Goal: Complete application form

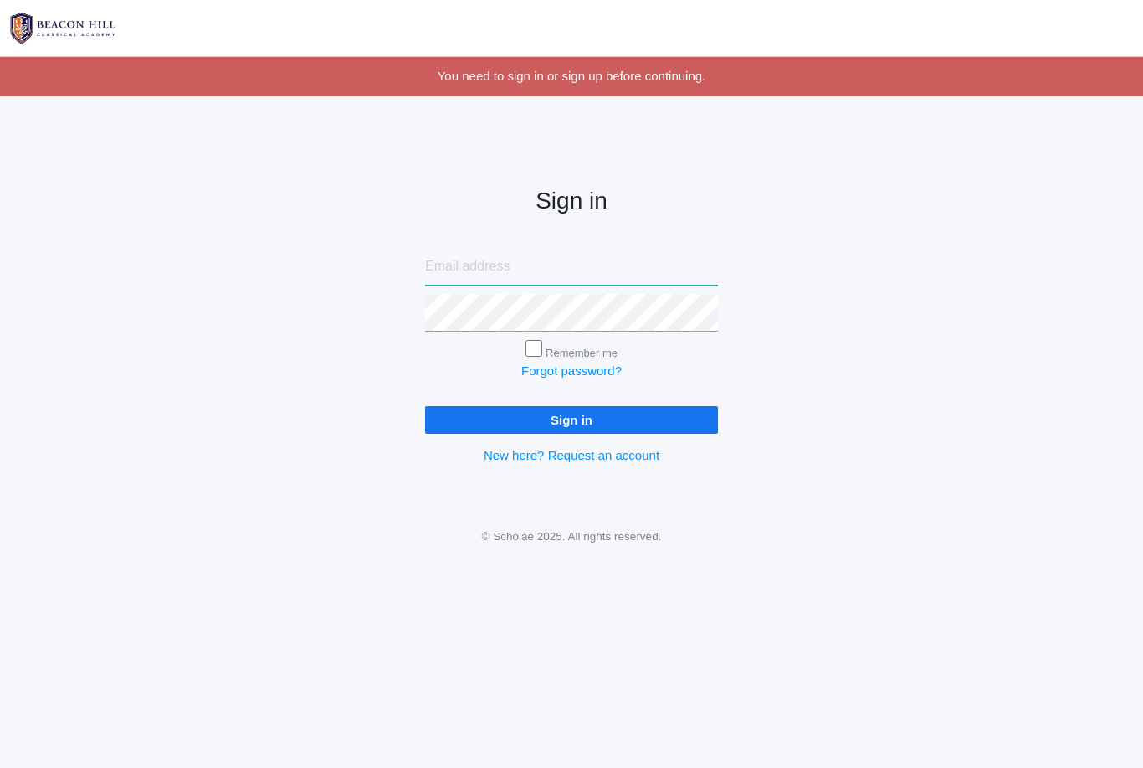
type input "evansfamilyrsvp@gmail.com"
click at [572, 416] on input "Sign in" at bounding box center [571, 420] width 293 height 28
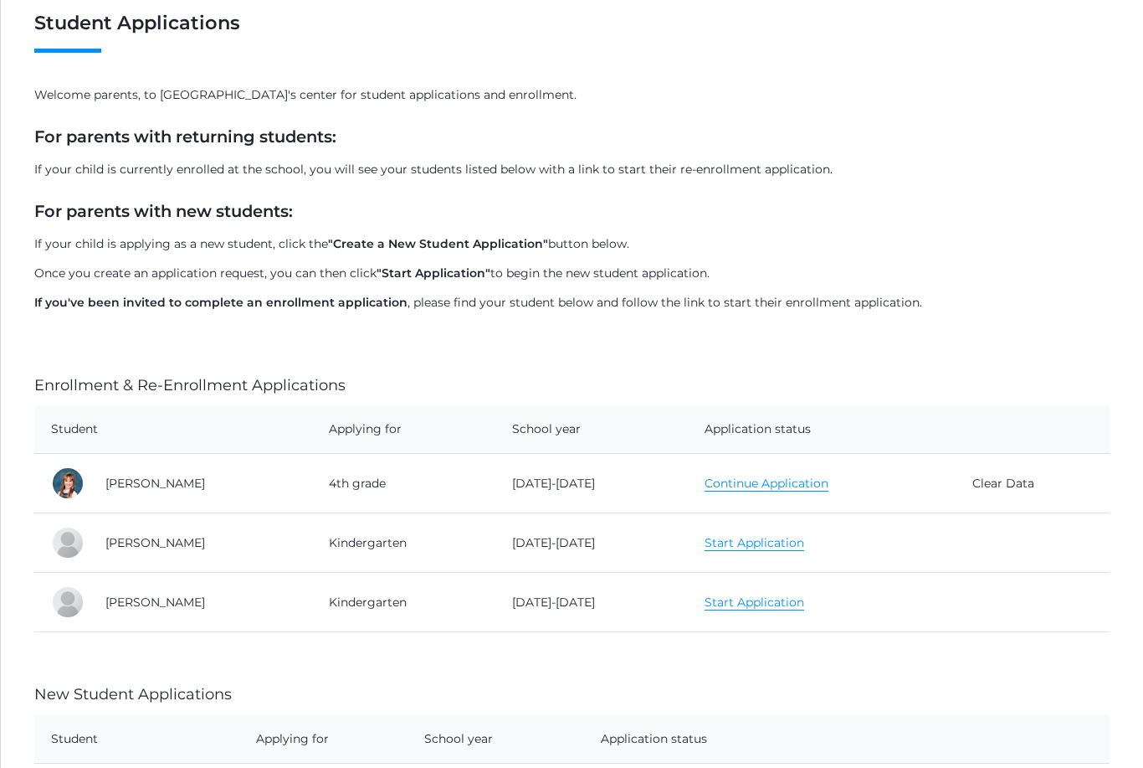
scroll to position [121, 0]
click at [764, 487] on link "Continue Application" at bounding box center [767, 483] width 124 height 16
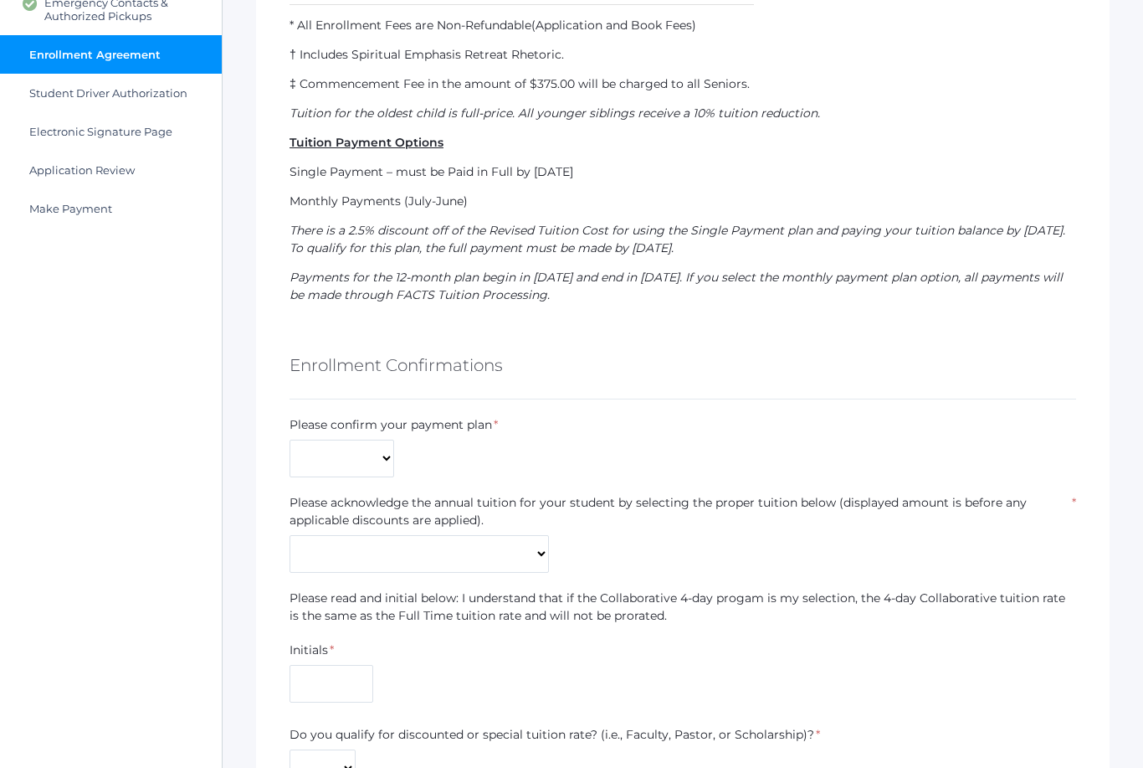
scroll to position [654, 0]
click at [360, 462] on select "Monthly Payments (July-June) Single Payment Due July" at bounding box center [342, 458] width 105 height 38
select select "Monthly Payments (July-June)"
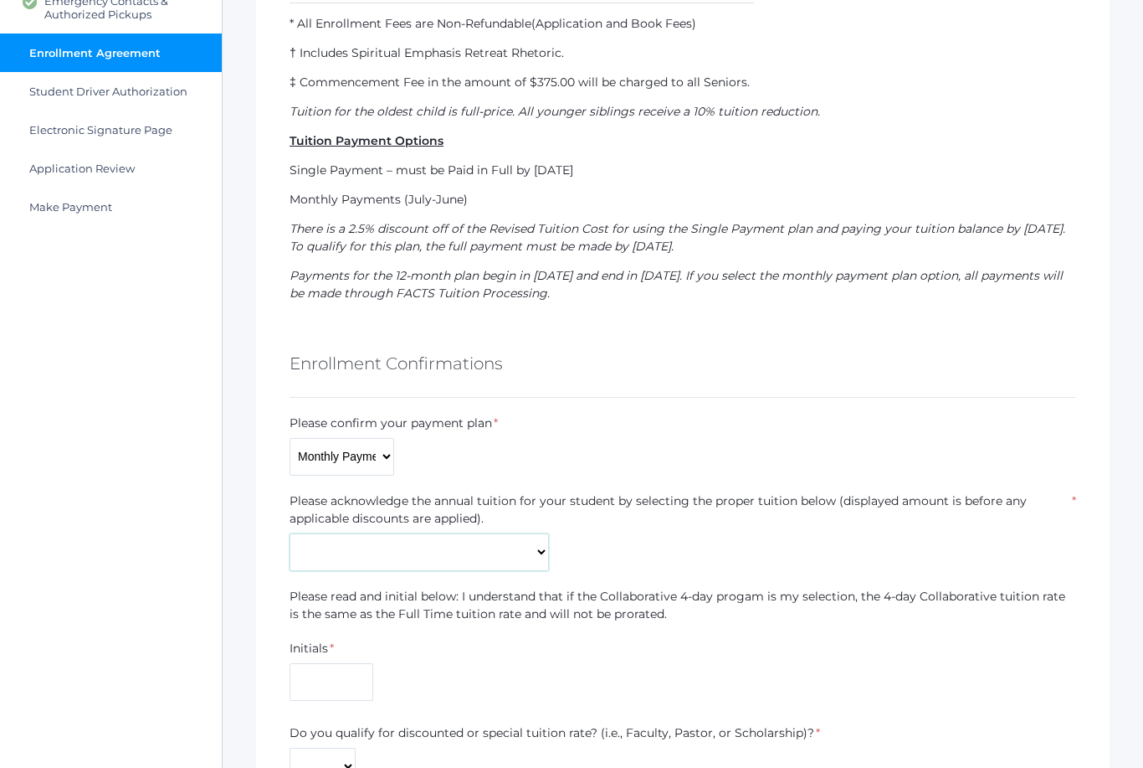
click at [542, 551] on select "Kindergarten Collaborative (3-day) - $7,409 Kindergarten Collaborative (4-day)*…" at bounding box center [419, 552] width 259 height 38
select select "$8,577"
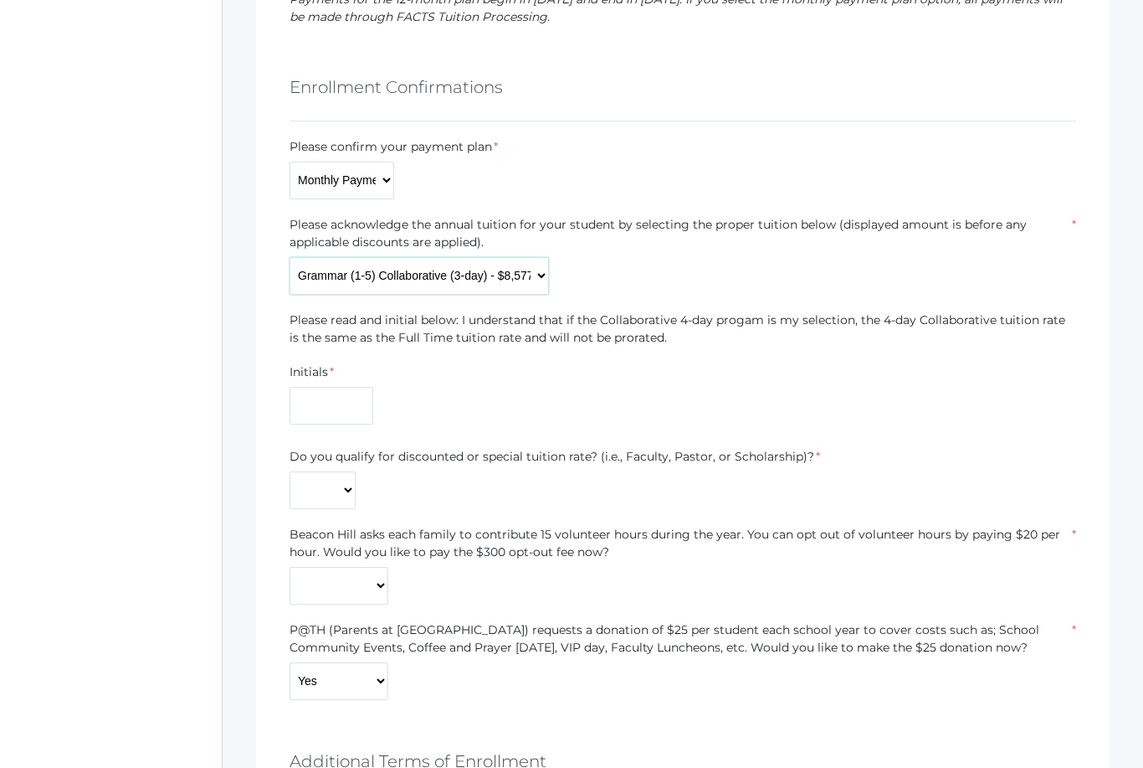
scroll to position [932, 0]
click at [355, 410] on input "text" at bounding box center [332, 404] width 84 height 38
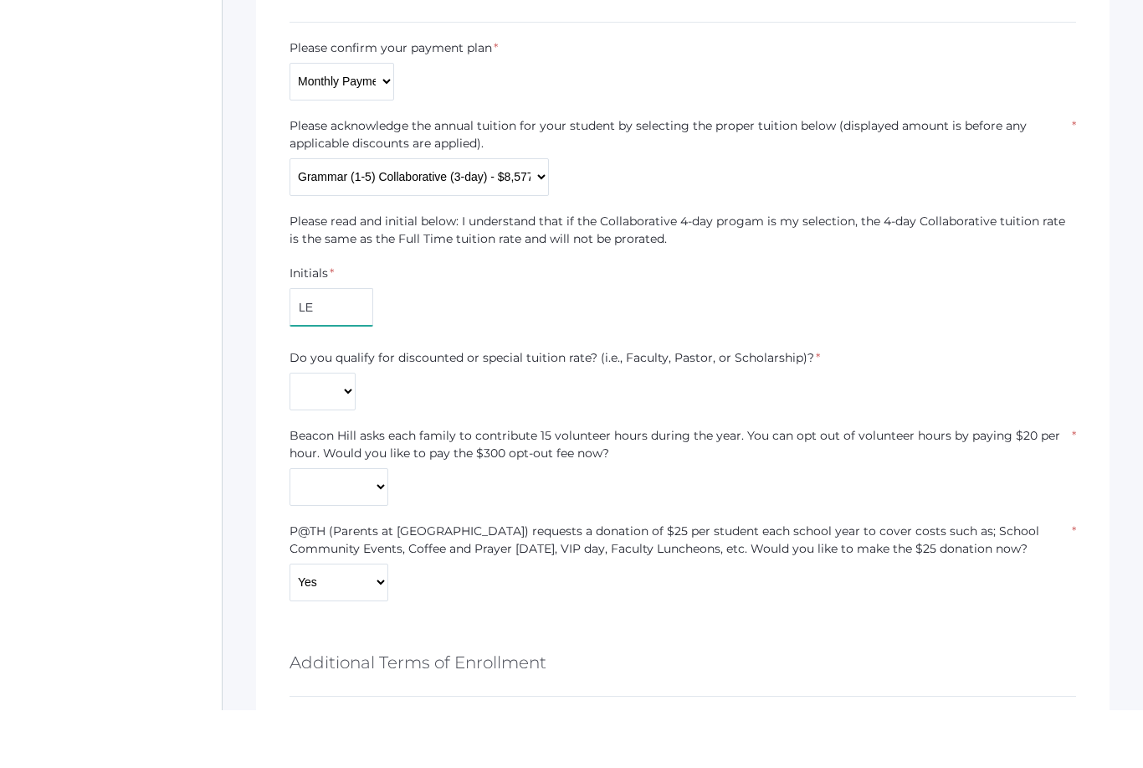
scroll to position [973, 0]
type input "LE"
click at [351, 429] on select "Yes No" at bounding box center [323, 448] width 66 height 38
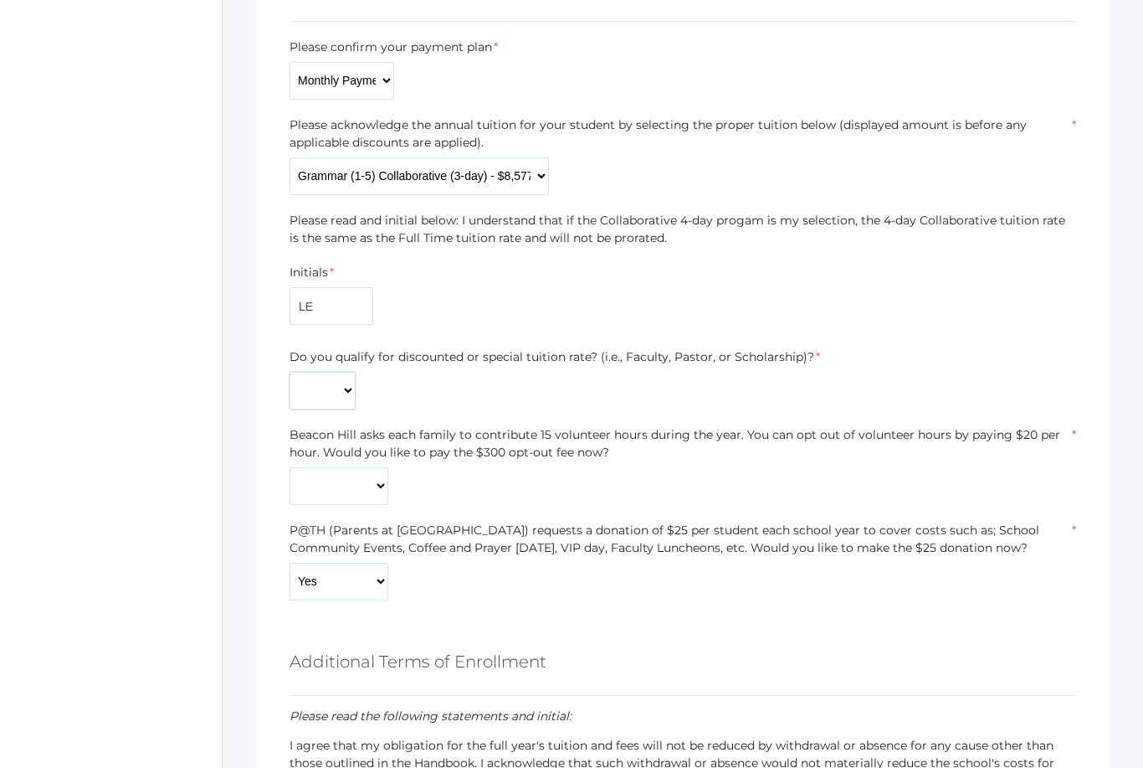
select select "No"
click at [360, 491] on select "Yes No" at bounding box center [339, 486] width 99 height 38
select select "No"
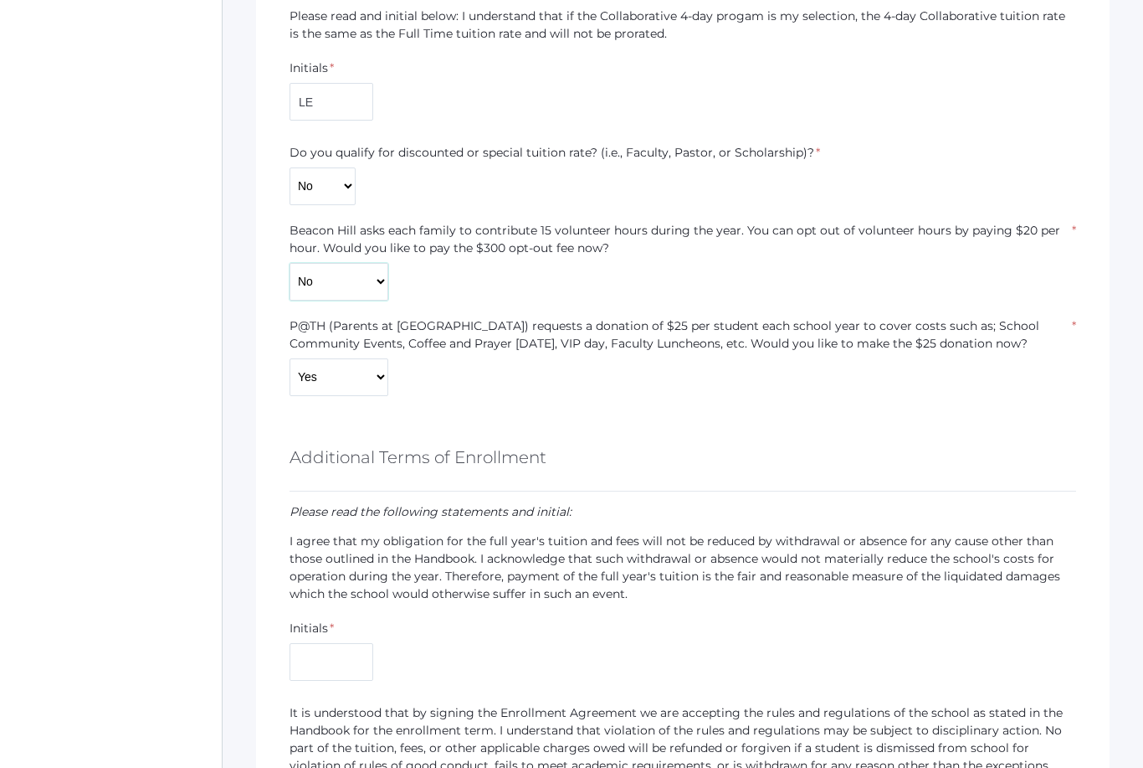
scroll to position [1235, 0]
click at [359, 378] on select "Yes No" at bounding box center [339, 377] width 99 height 38
select select "No"
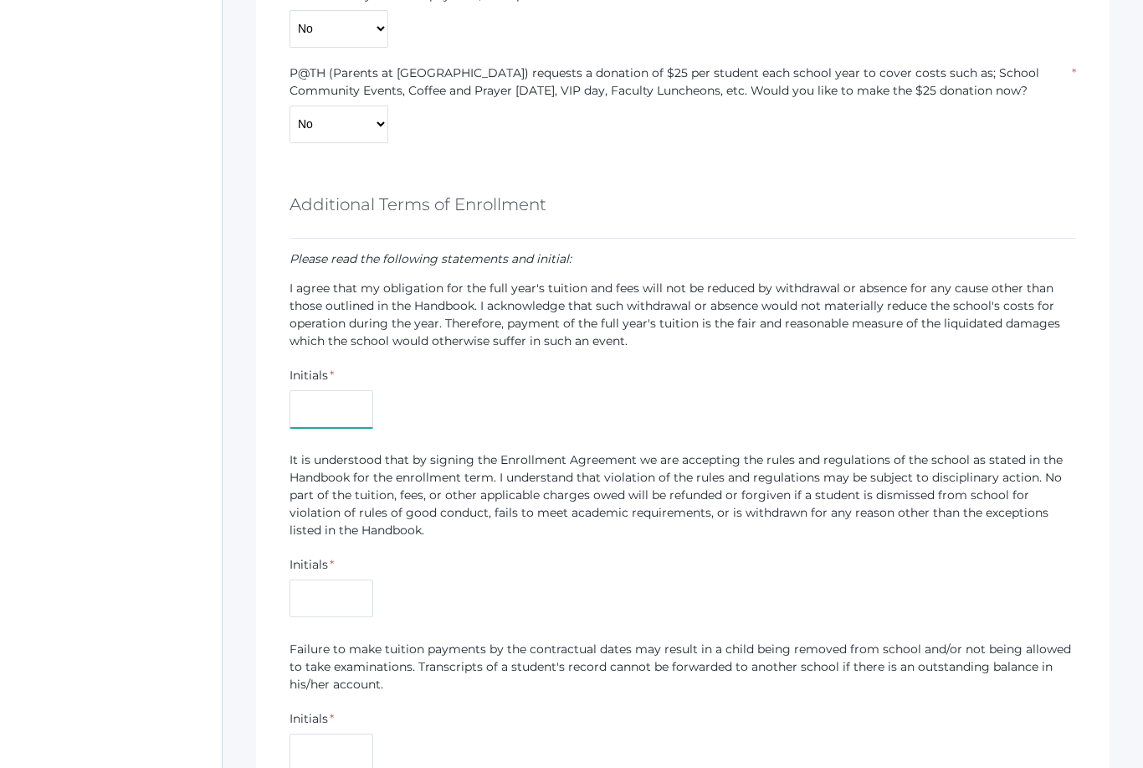
click at [349, 414] on input "text" at bounding box center [332, 410] width 84 height 38
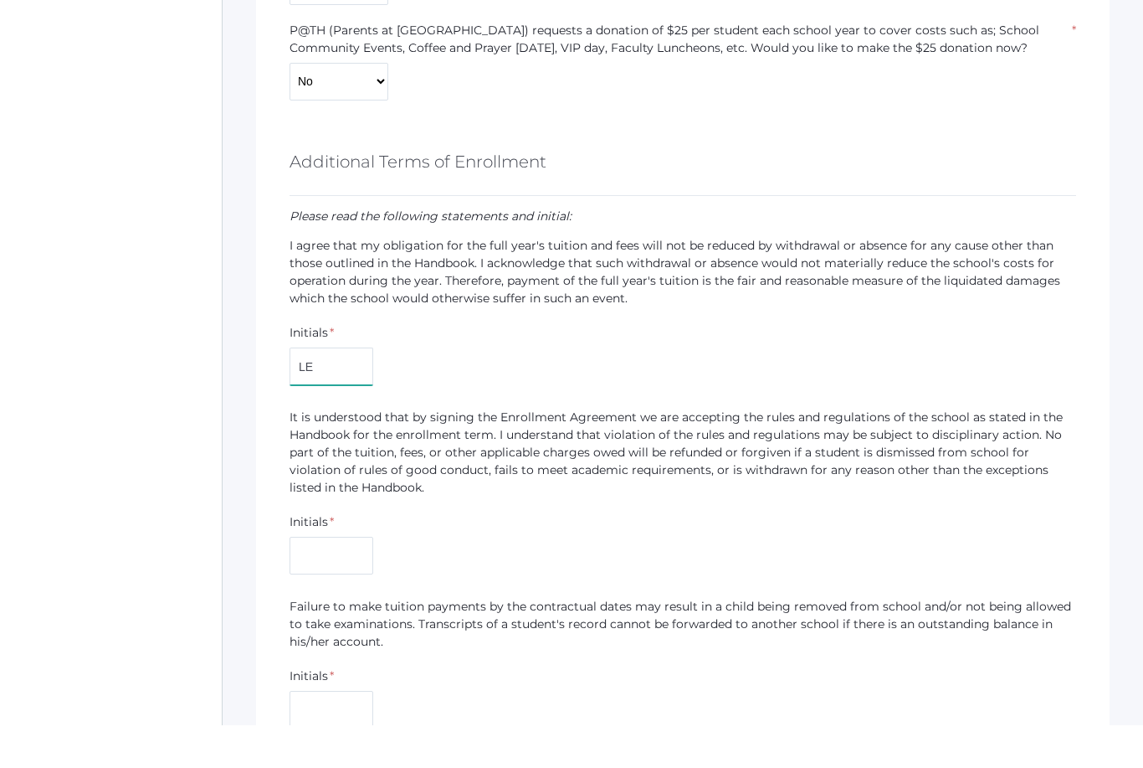
type input "LE"
click at [296, 580] on input "text" at bounding box center [332, 599] width 84 height 38
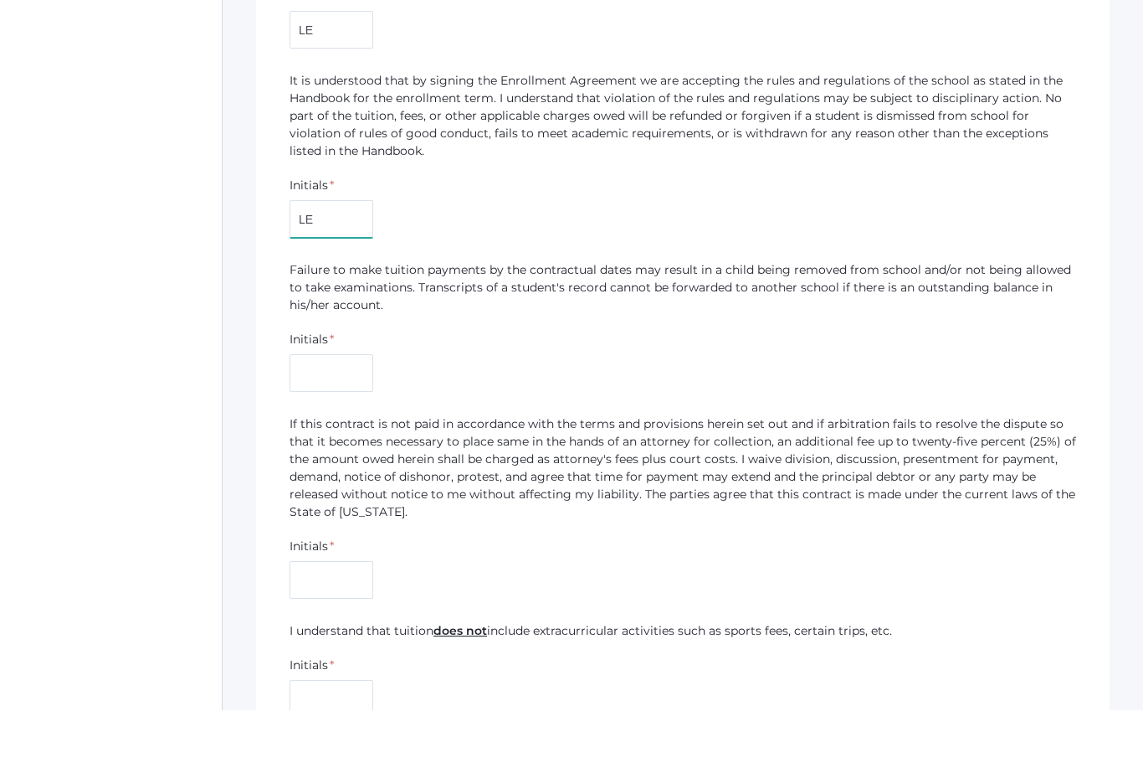
scroll to position [1811, 0]
type input "LE"
click at [342, 409] on input "text" at bounding box center [332, 428] width 84 height 38
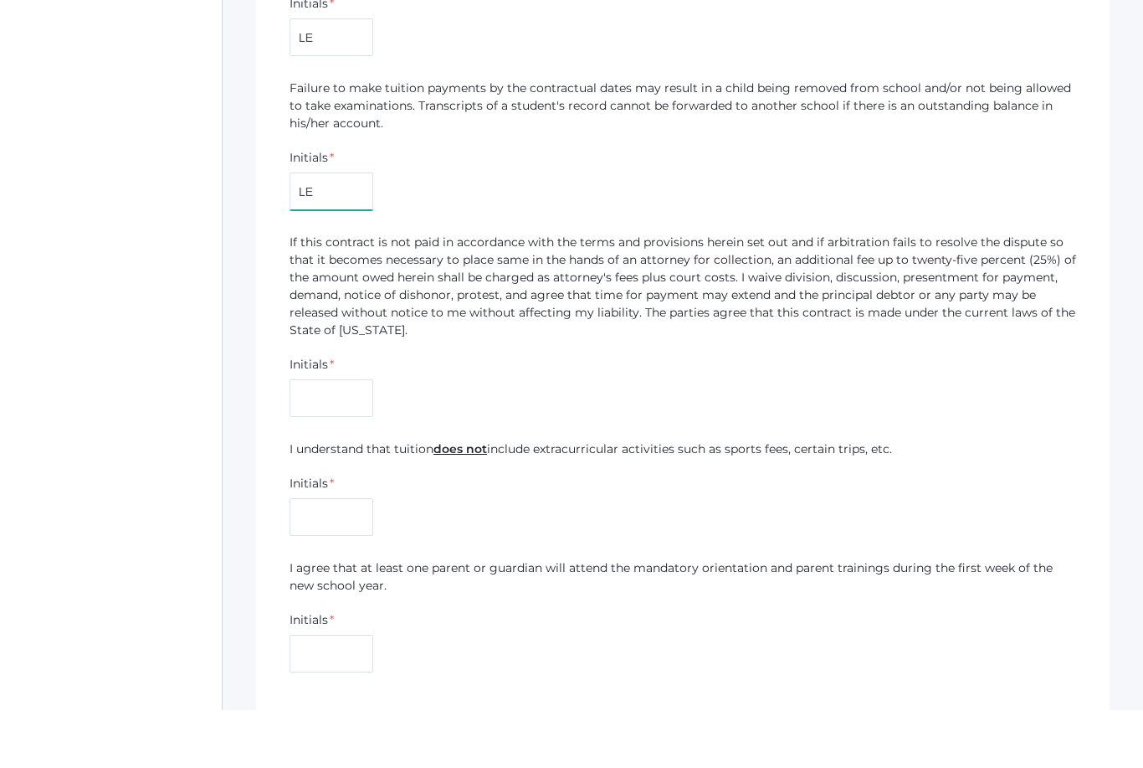
scroll to position [2002, 0]
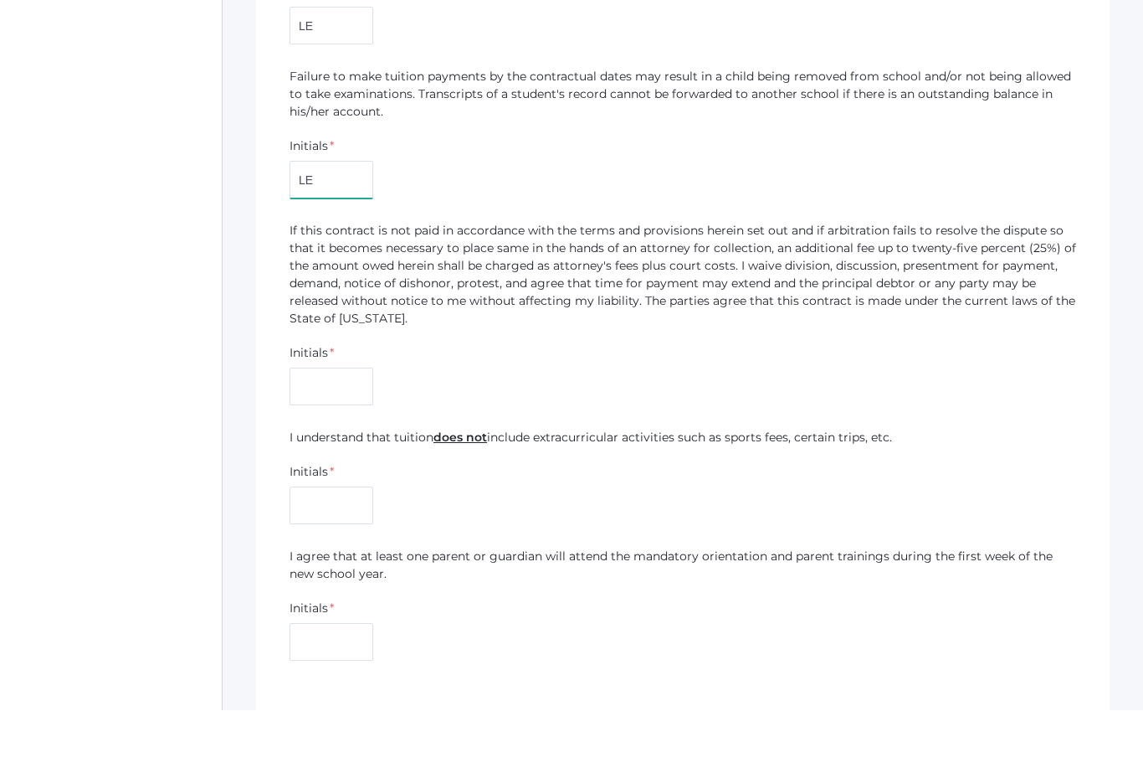
type input "LE"
click at [349, 425] on input "text" at bounding box center [332, 444] width 84 height 38
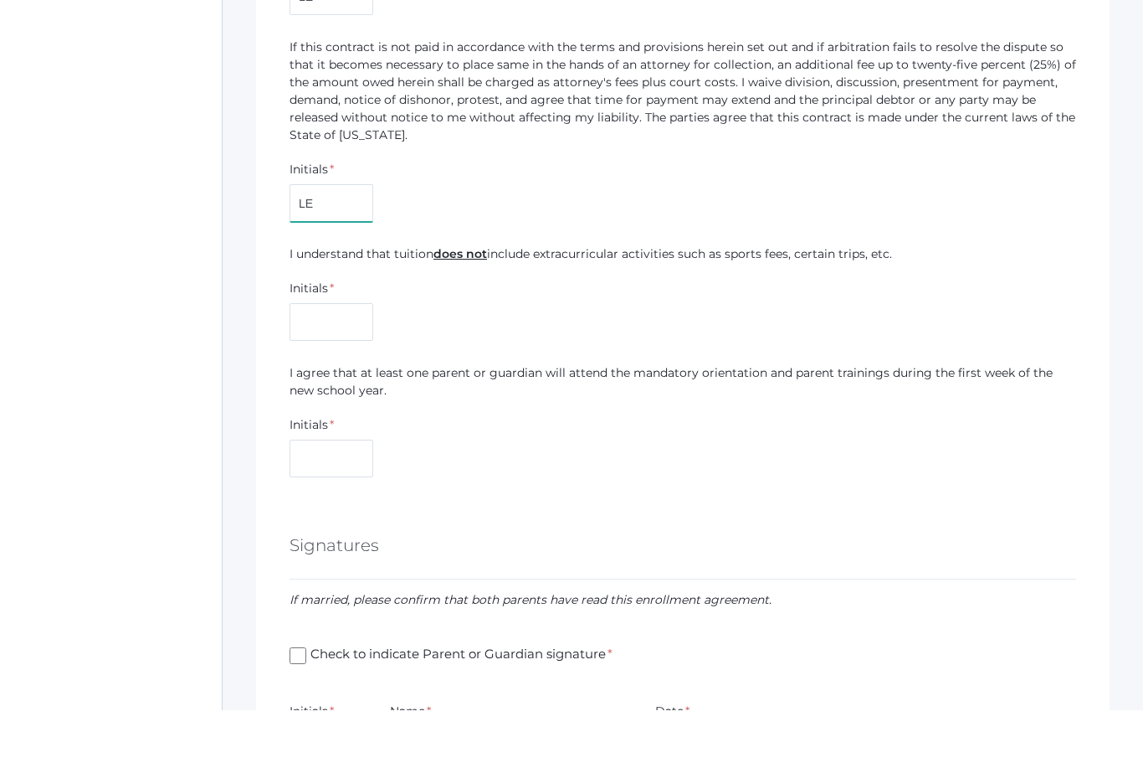
scroll to position [2186, 0]
type input "LE"
click at [343, 360] on input "text" at bounding box center [332, 379] width 84 height 38
type input "LE"
click at [338, 496] on input "text" at bounding box center [332, 515] width 84 height 38
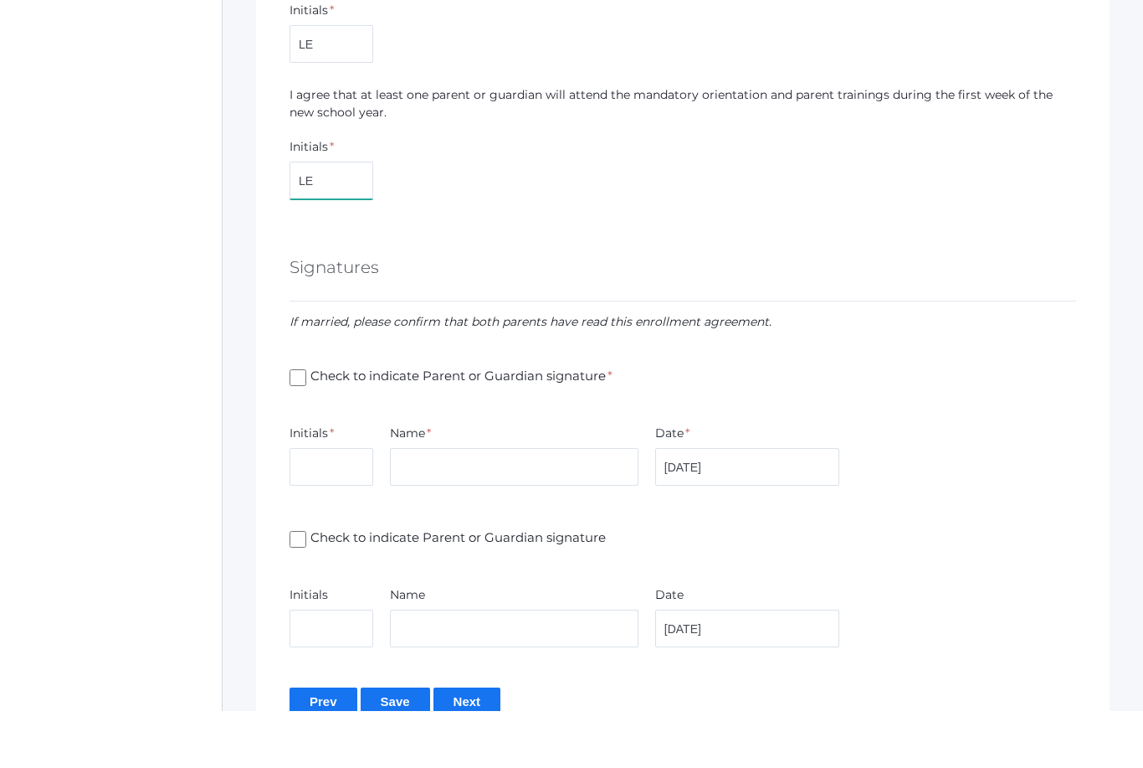
scroll to position [2525, 0]
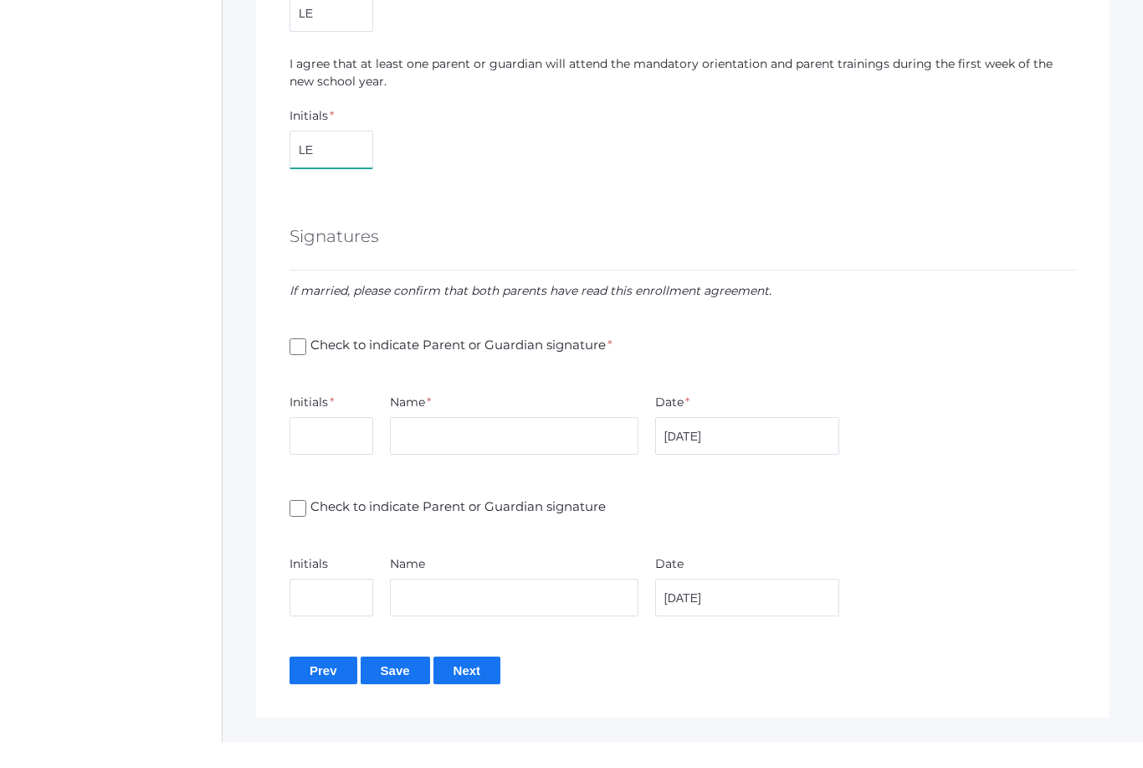
type input "LE"
click at [303, 365] on input "Check to indicate Parent or Guardian signature *" at bounding box center [298, 373] width 17 height 17
checkbox input "true"
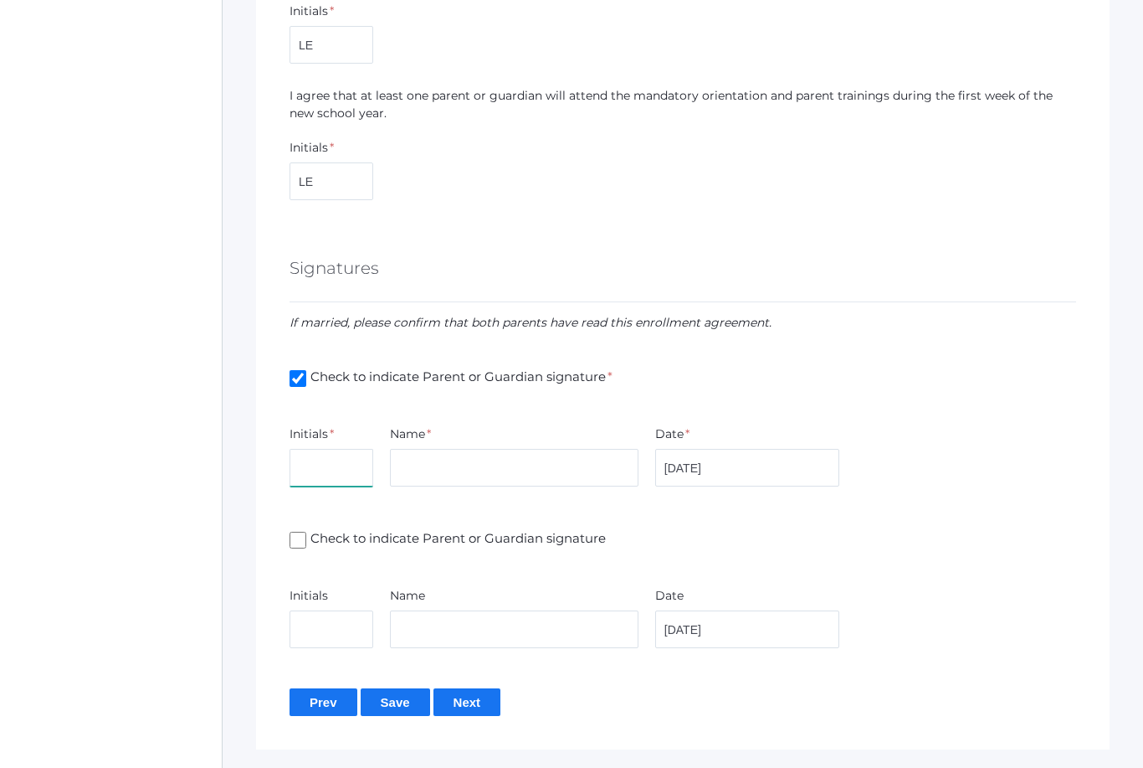
click at [339, 475] on input "text" at bounding box center [332, 468] width 84 height 38
type input "LE"
click at [549, 476] on input "text" at bounding box center [514, 468] width 249 height 38
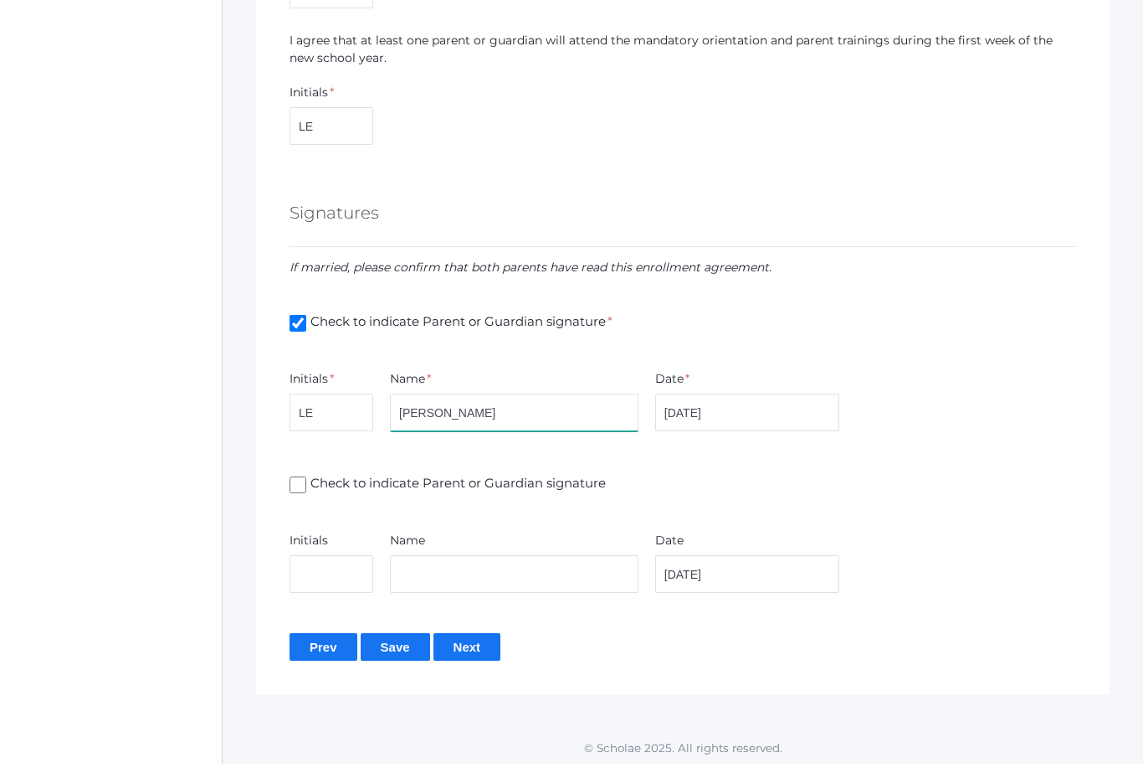
scroll to position [2574, 0]
type input "[PERSON_NAME]"
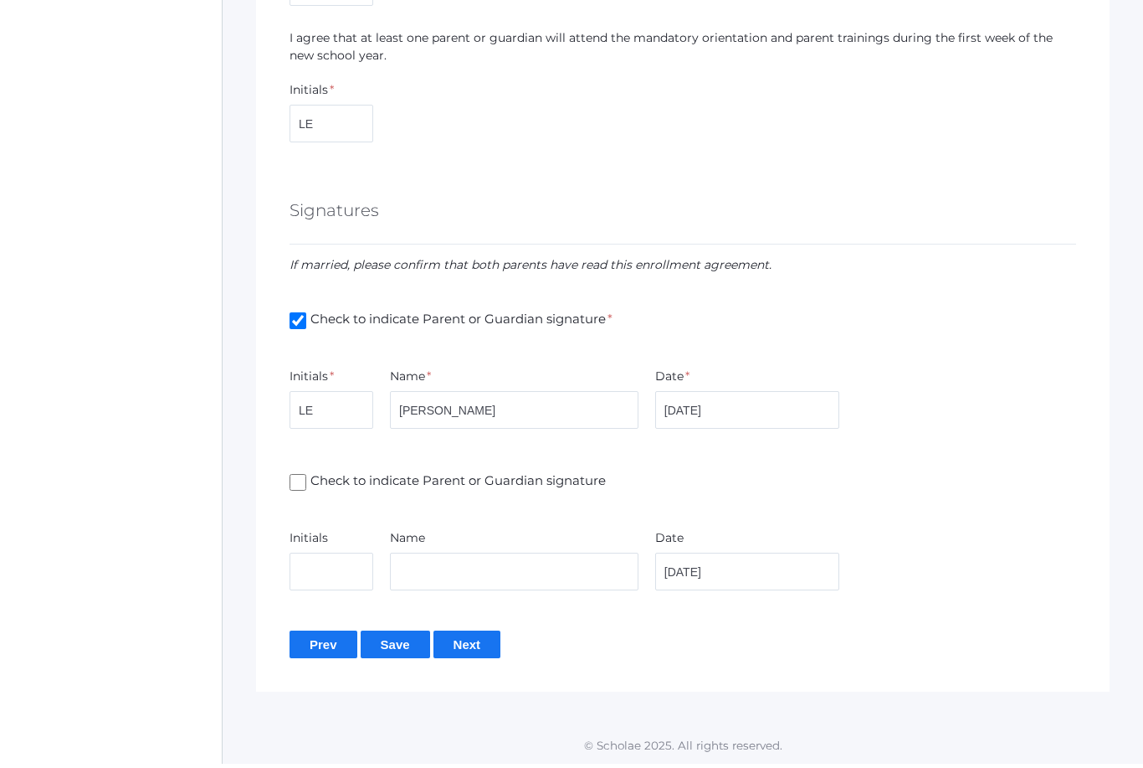
click at [481, 634] on input "Next" at bounding box center [468, 648] width 68 height 28
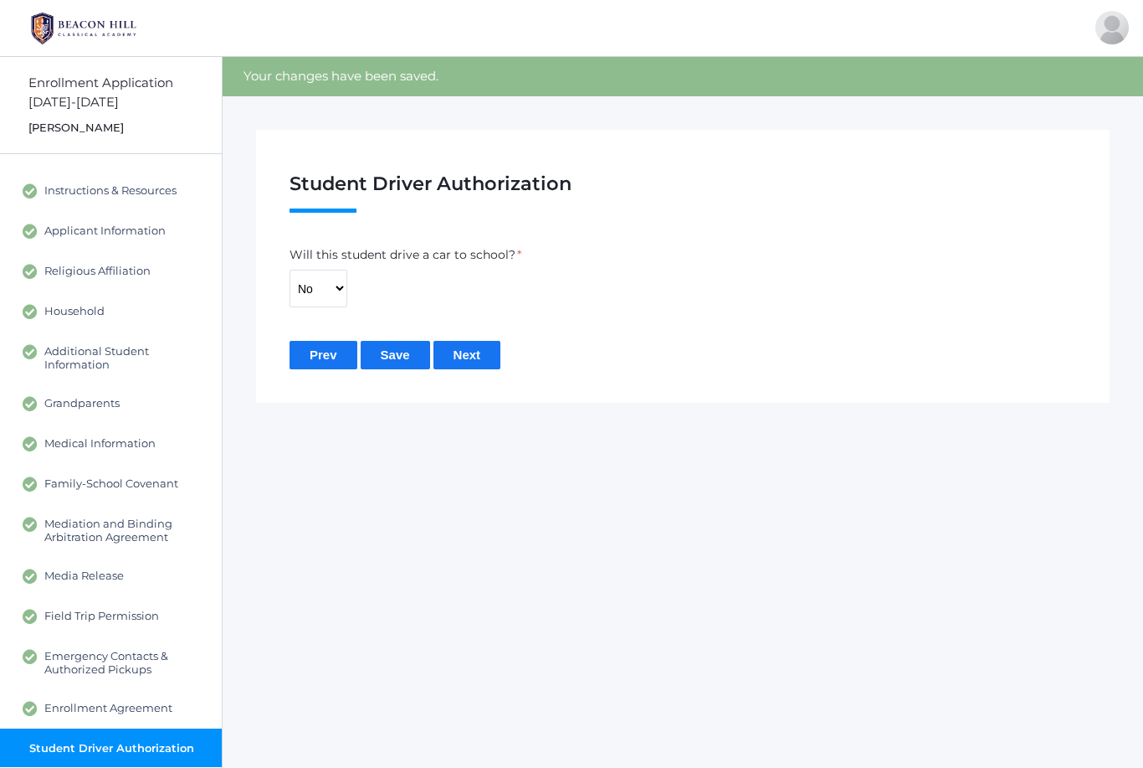
click at [488, 354] on input "Next" at bounding box center [468, 355] width 68 height 28
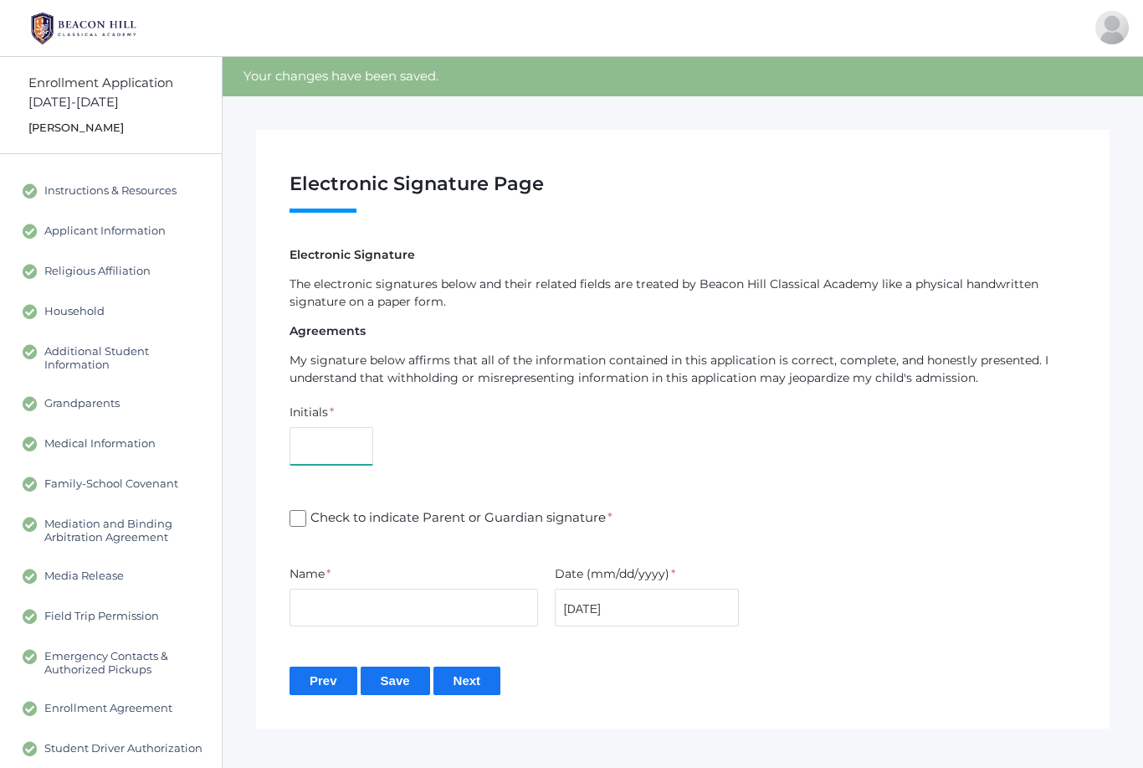
click at [339, 442] on input "text" at bounding box center [332, 446] width 84 height 38
type input "LE"
click at [295, 524] on input "Check to indicate Parent or Guardian signature *" at bounding box center [298, 518] width 17 height 17
checkbox input "true"
click at [370, 604] on input "text" at bounding box center [414, 607] width 249 height 38
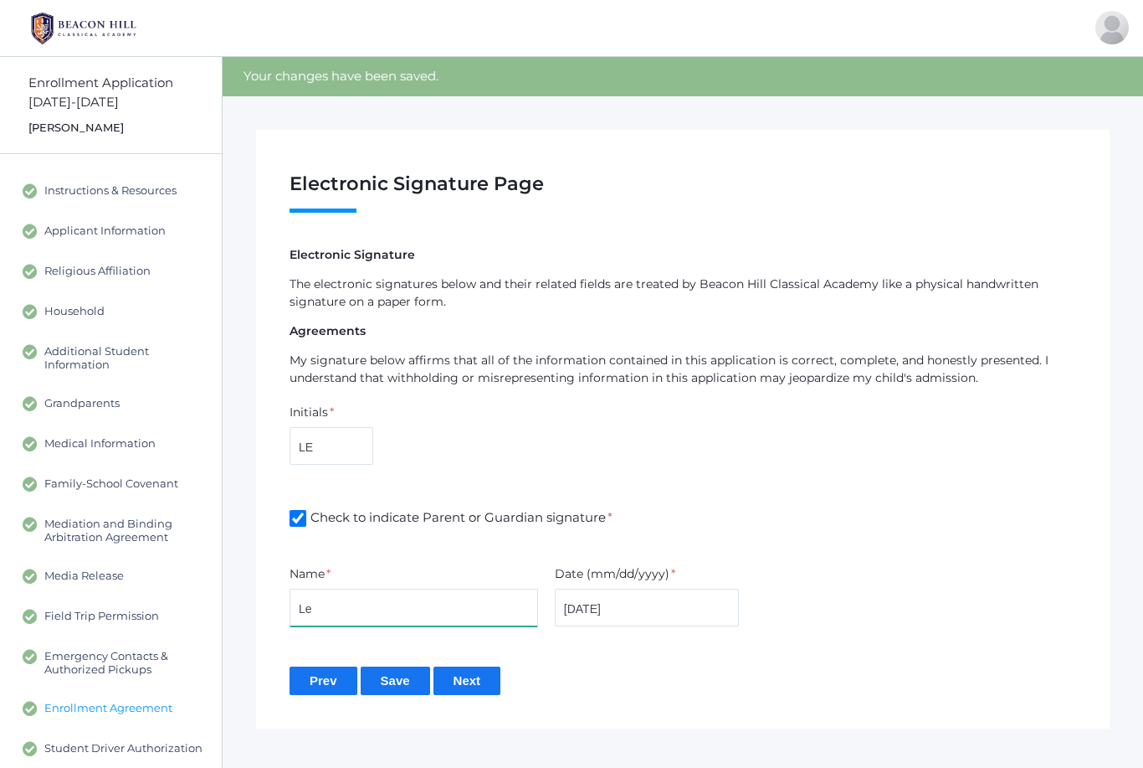
type input "L"
type input "S"
click at [323, 679] on input "Prev" at bounding box center [324, 680] width 68 height 28
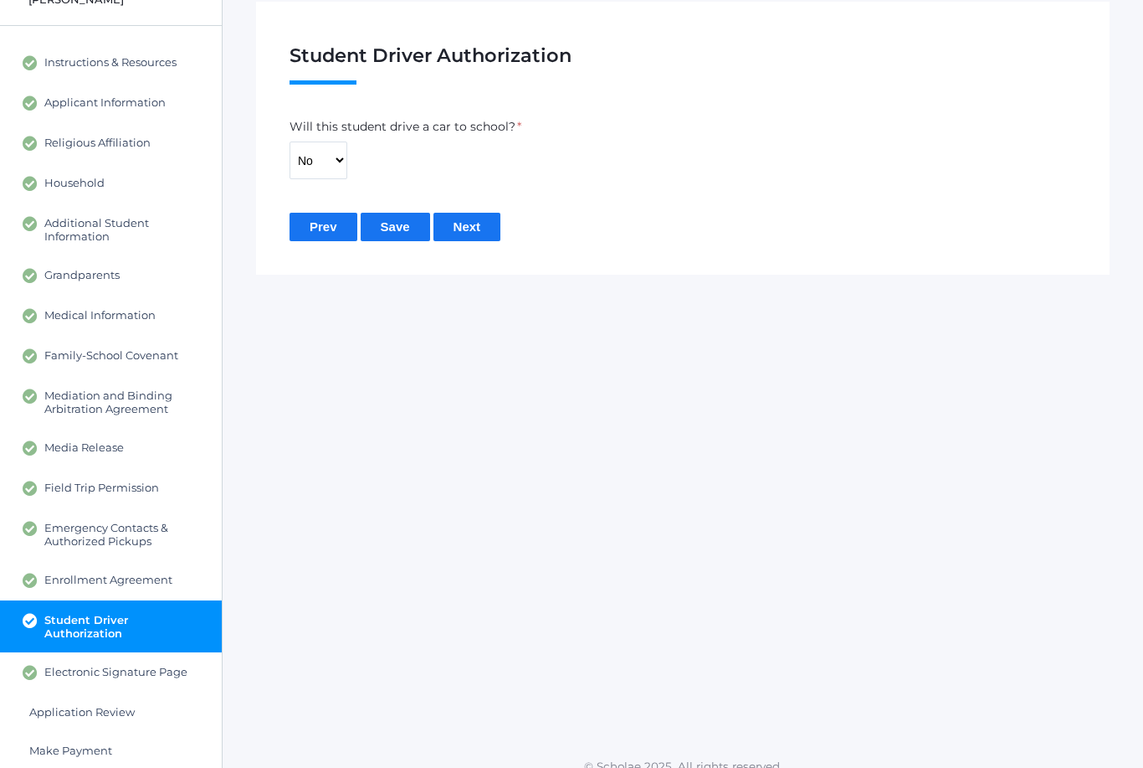
scroll to position [153, 0]
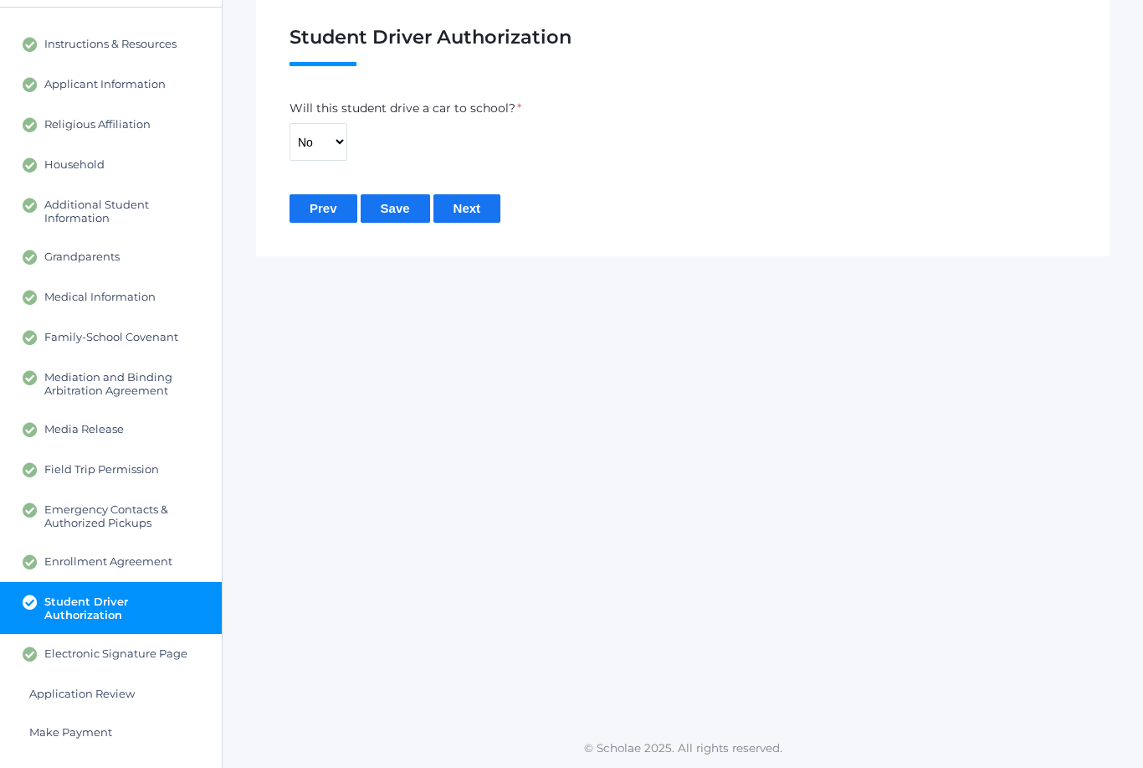
click at [478, 205] on input "Next" at bounding box center [468, 208] width 68 height 28
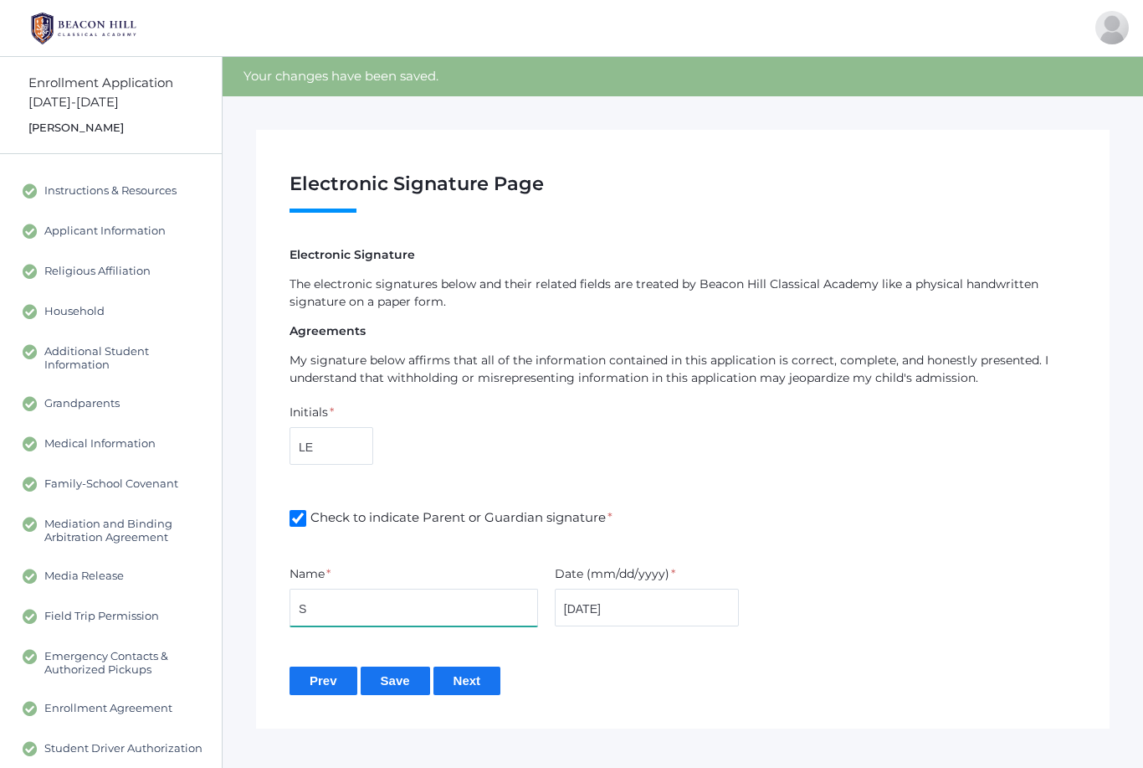
click at [370, 614] on input "S" at bounding box center [414, 607] width 249 height 38
type input "S. [PERSON_NAME]"
click at [464, 686] on input "Next" at bounding box center [468, 680] width 68 height 28
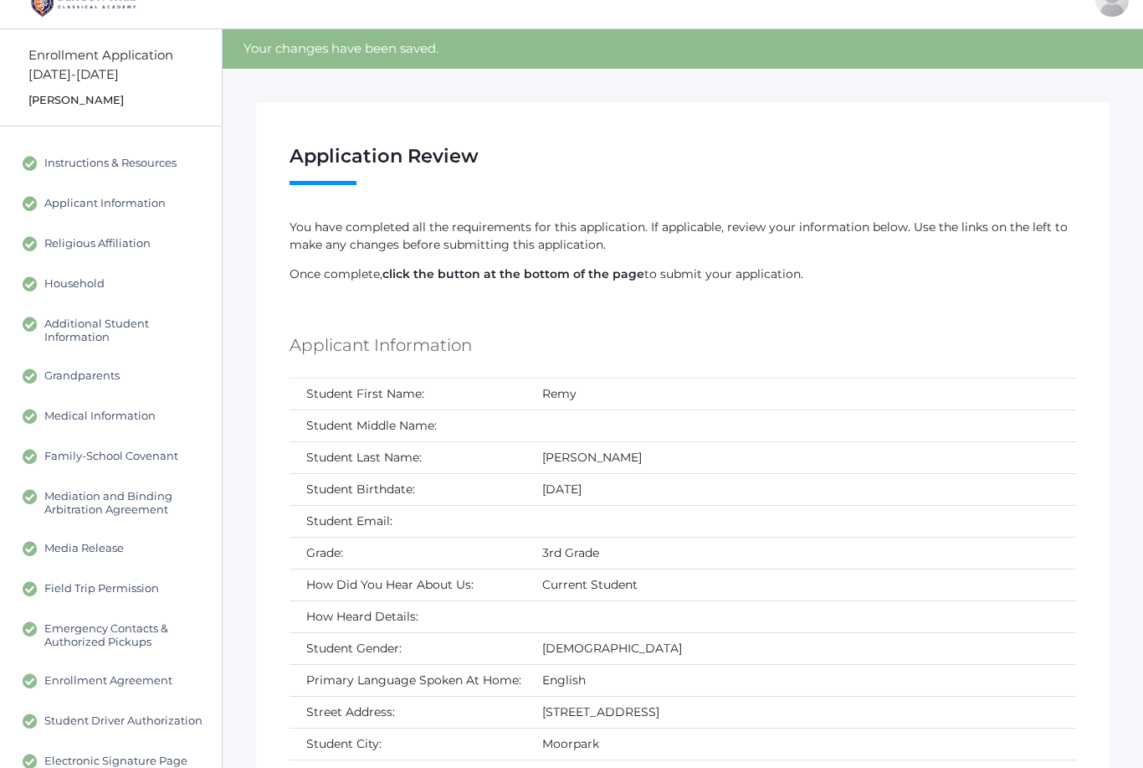
scroll to position [27, 0]
click at [59, 328] on span "Additional Student Information" at bounding box center [124, 330] width 161 height 27
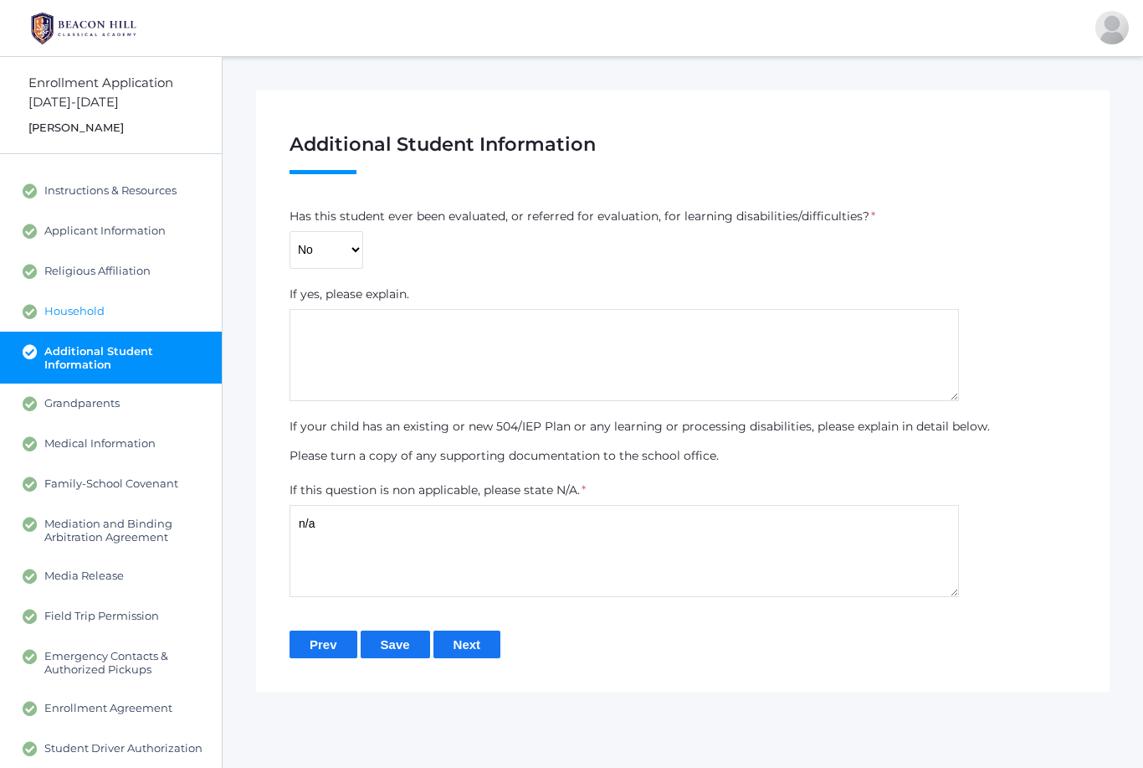
click at [51, 310] on span "Household" at bounding box center [74, 311] width 60 height 15
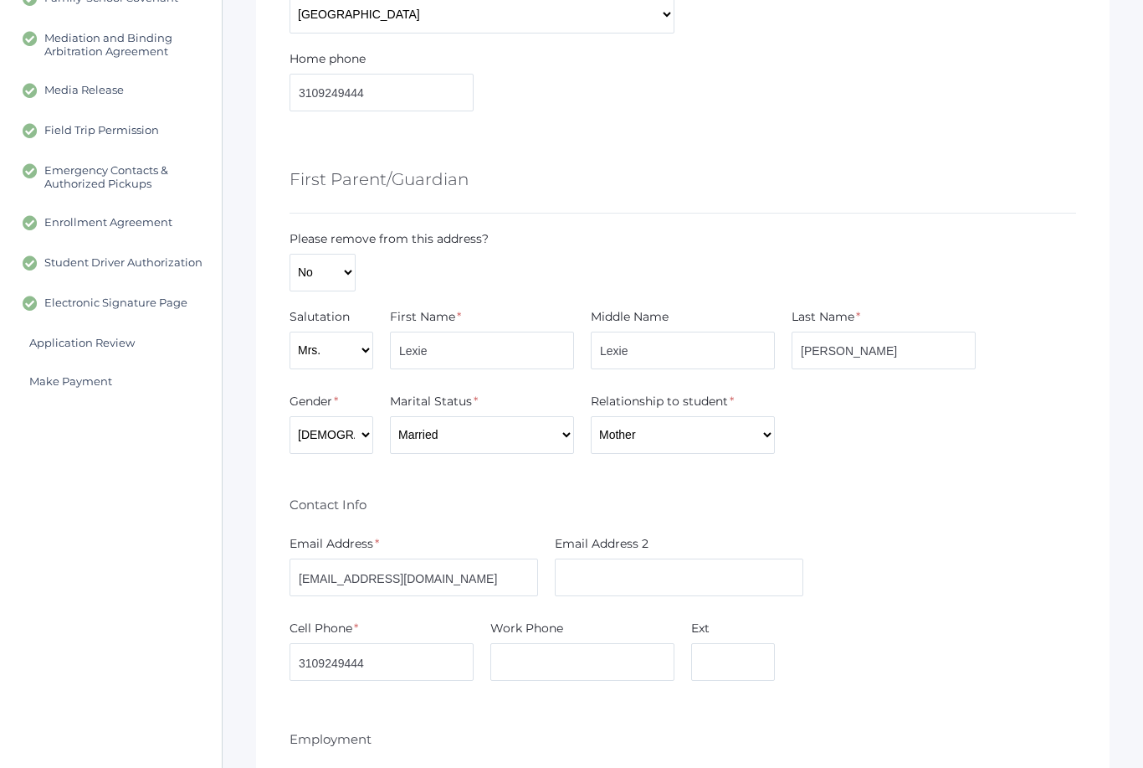
scroll to position [487, 0]
click at [693, 350] on input "Lexie" at bounding box center [683, 349] width 184 height 38
type input "L"
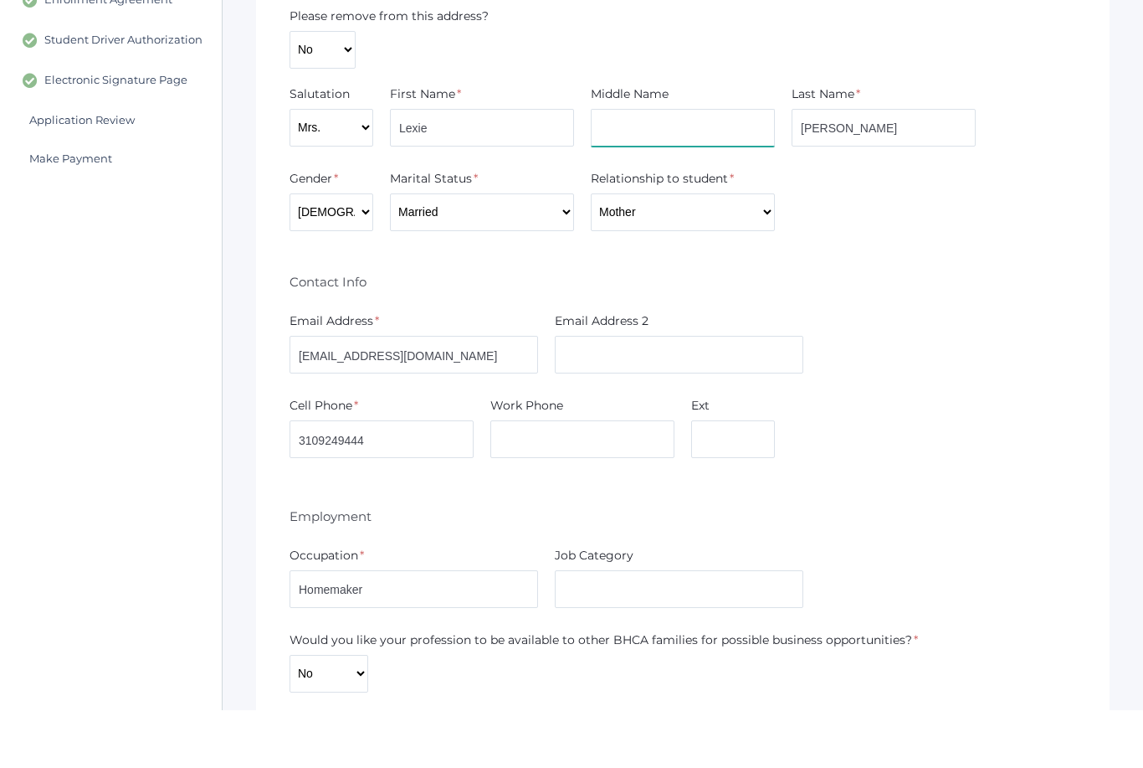
scroll to position [652, 0]
click at [395, 165] on input "Lexie" at bounding box center [482, 184] width 184 height 38
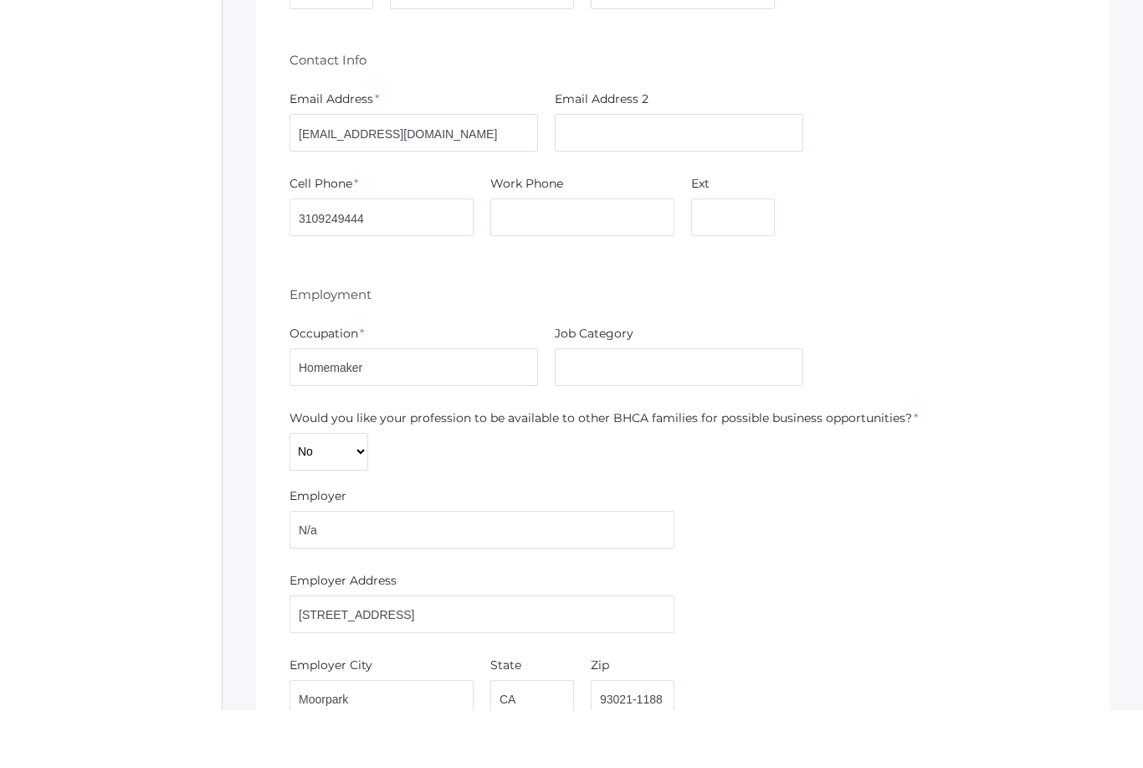
scroll to position [877, 0]
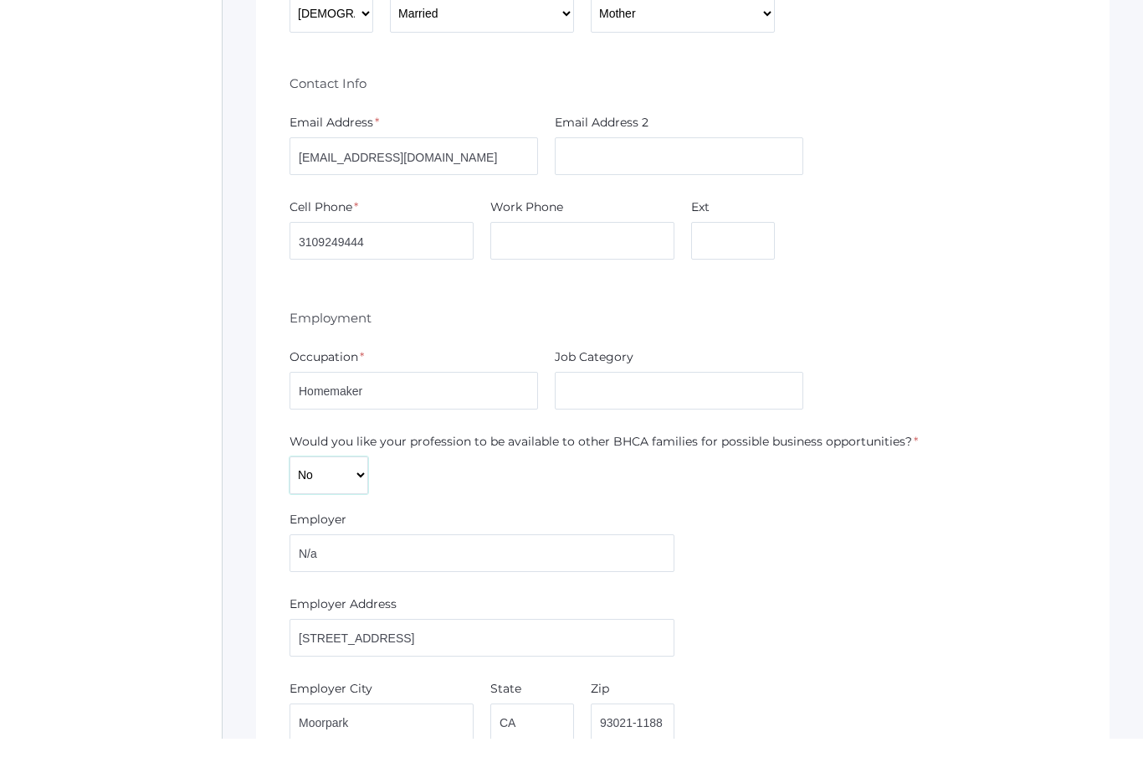
click at [315, 485] on select "Yes No" at bounding box center [329, 504] width 79 height 38
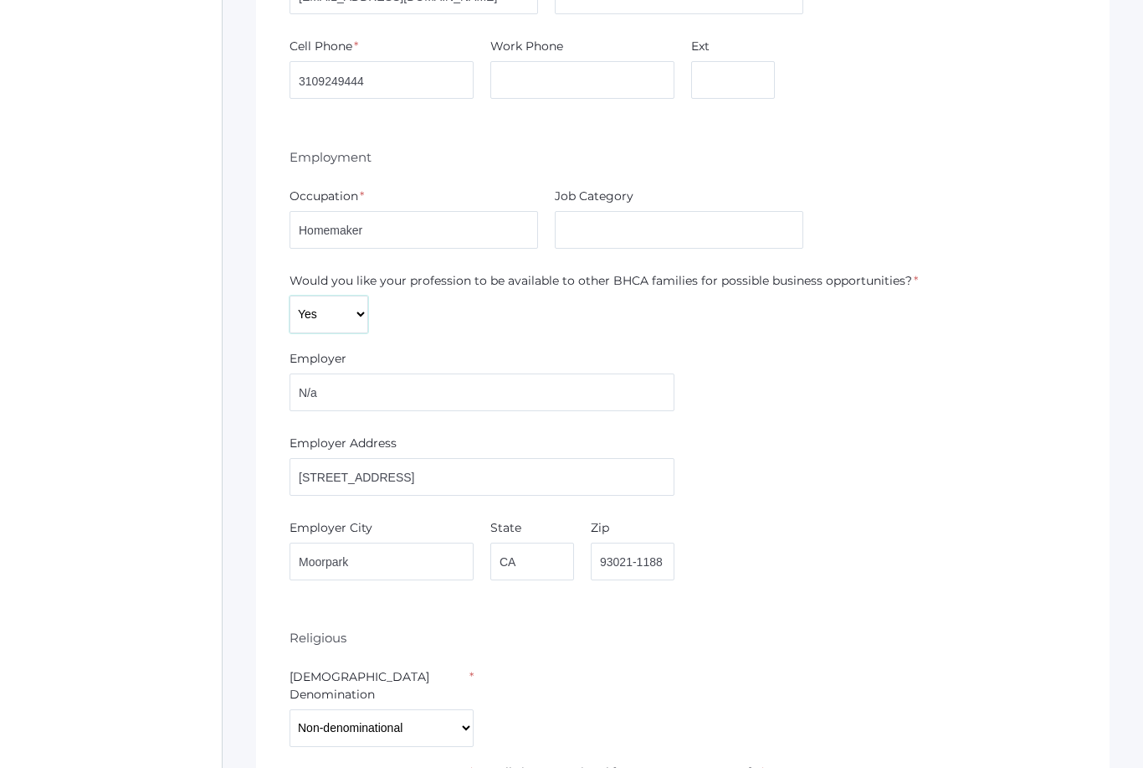
scroll to position [1068, 0]
click at [309, 322] on select "Yes No" at bounding box center [329, 314] width 79 height 38
select select "No"
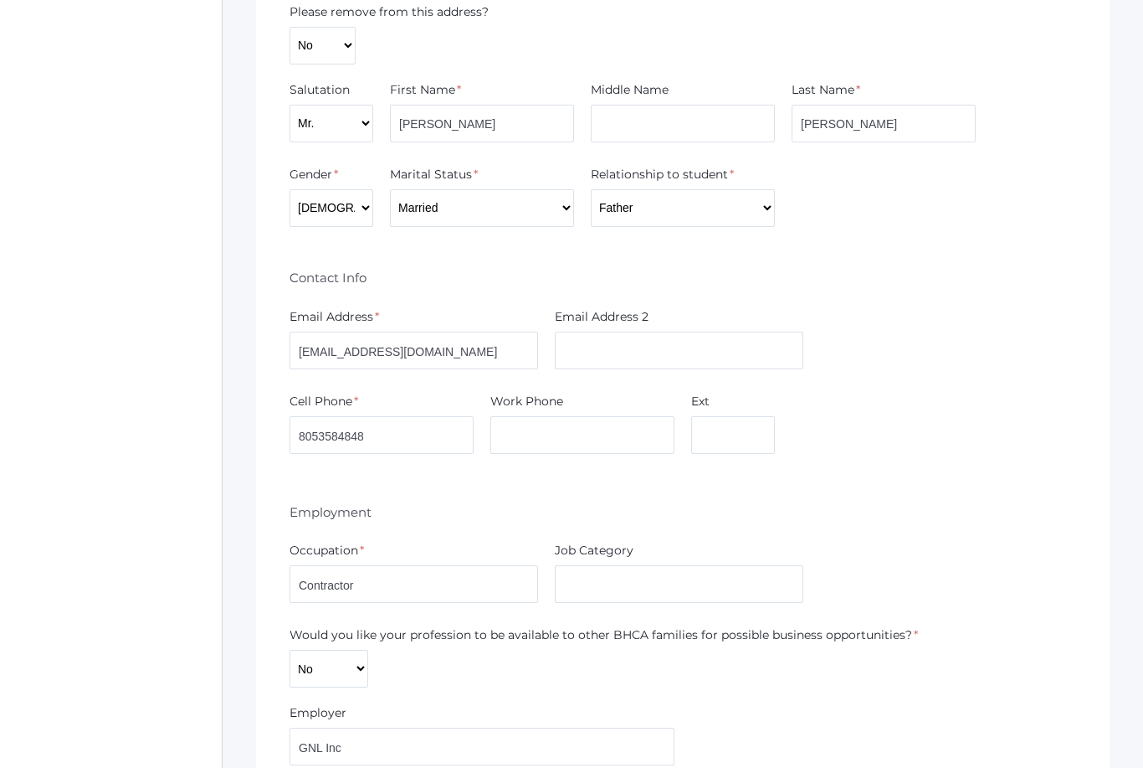
scroll to position [2386, 0]
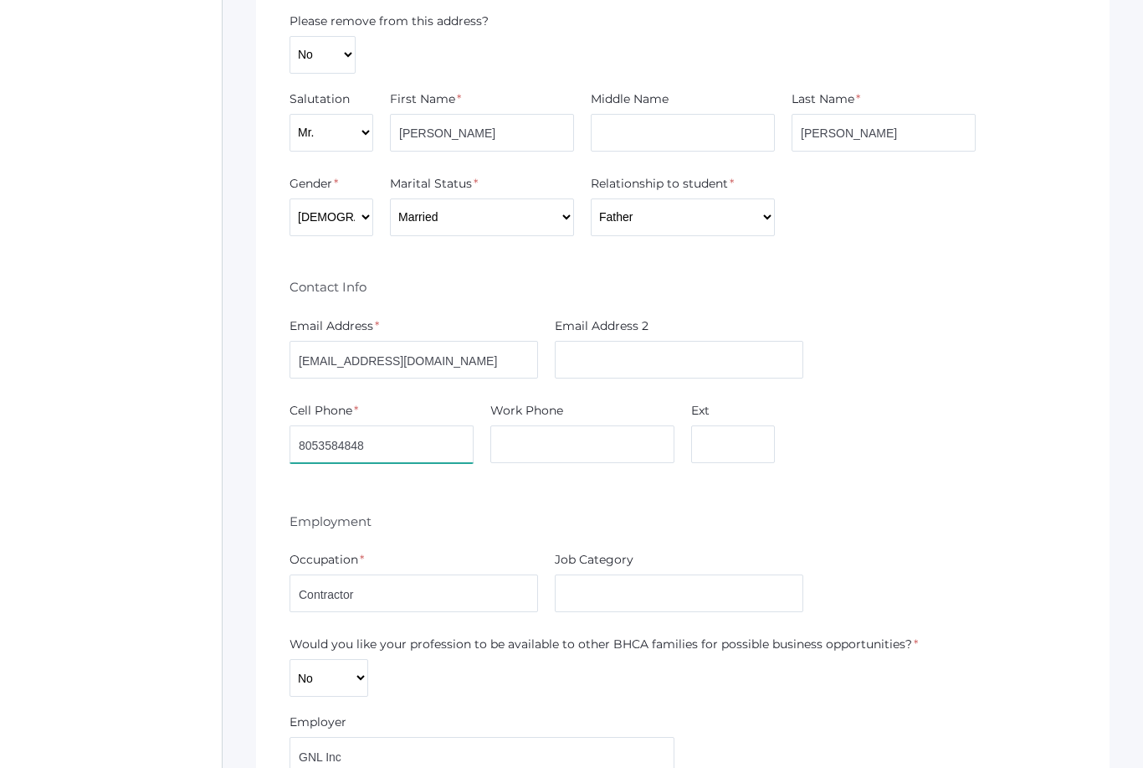
click at [436, 425] on input "8053584848" at bounding box center [382, 444] width 184 height 38
type input "8059903300"
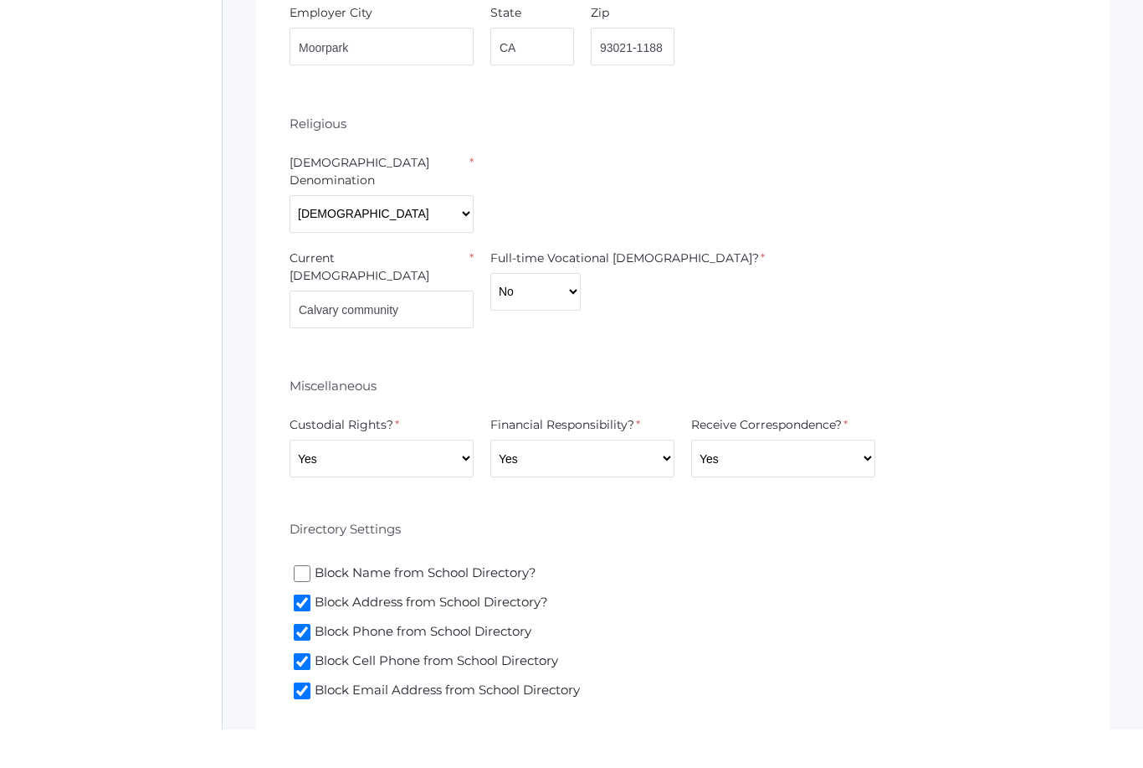
scroll to position [3299, 0]
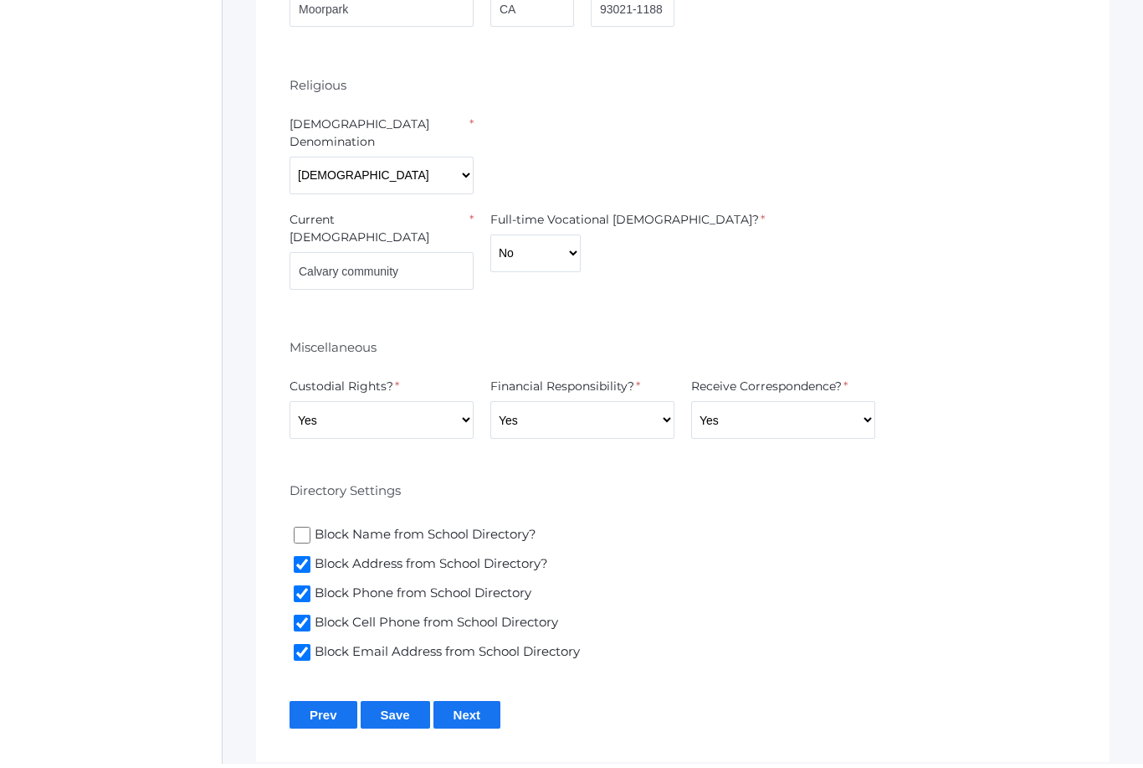
click at [405, 705] on input "Save" at bounding box center [395, 719] width 69 height 28
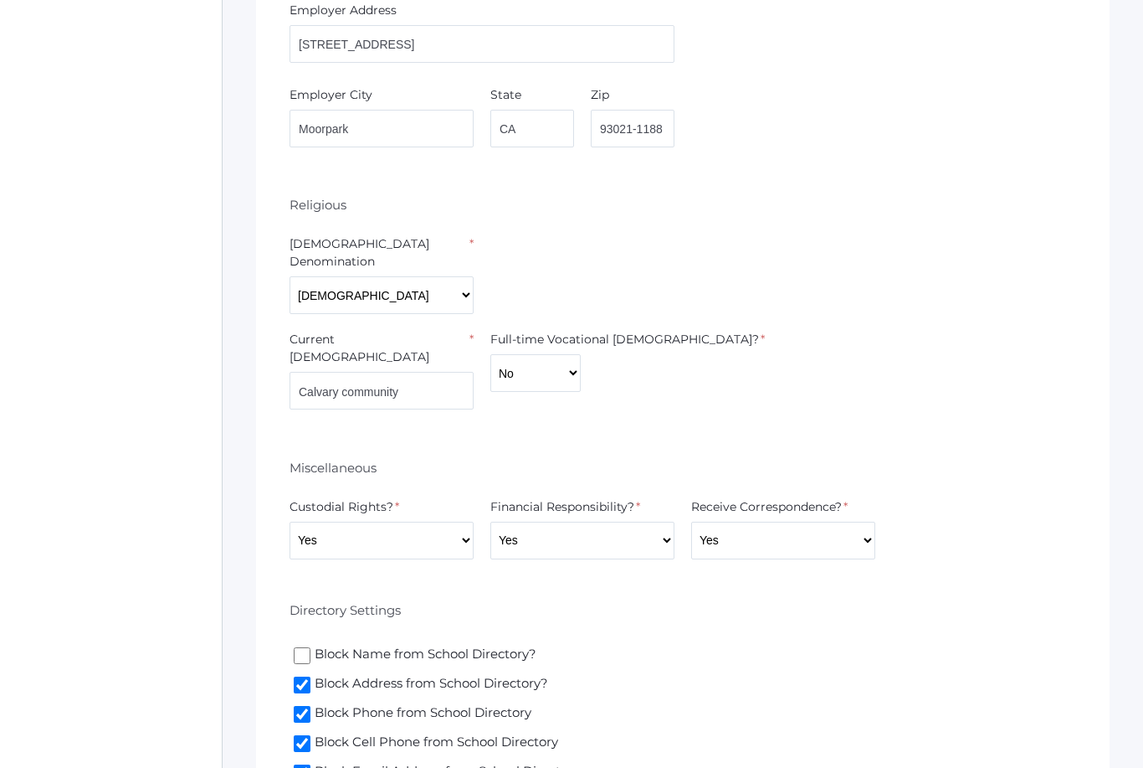
scroll to position [3284, 0]
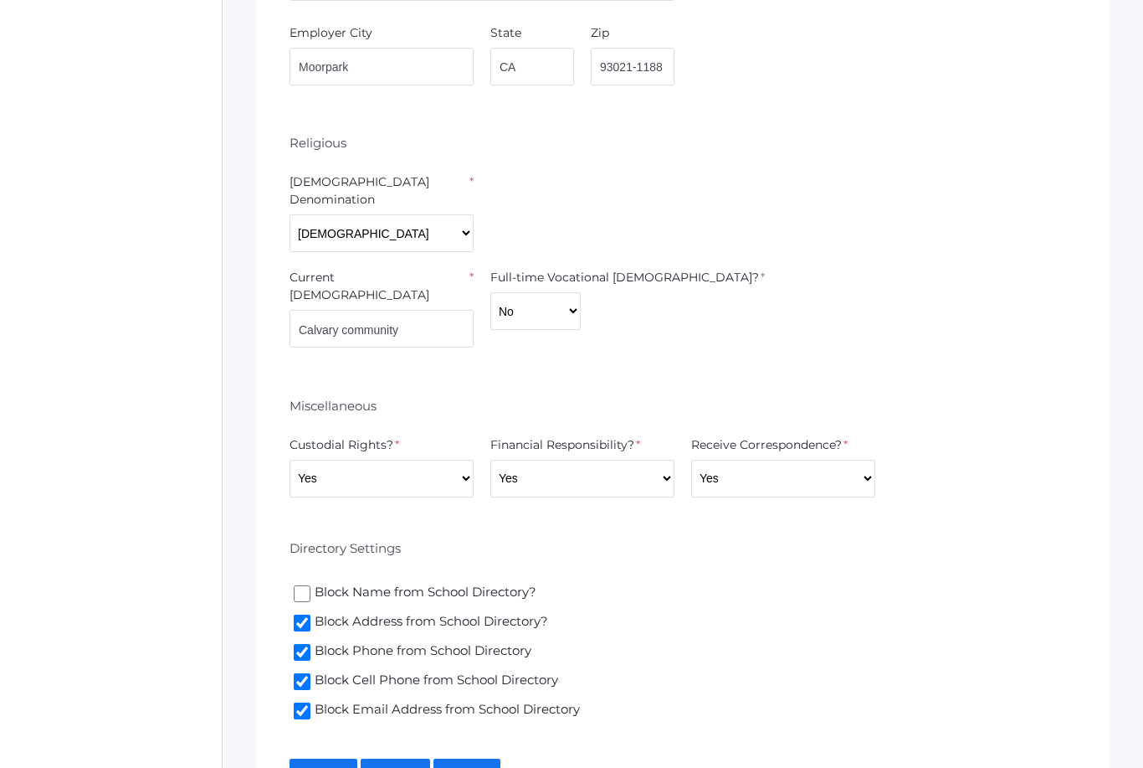
click at [492, 758] on input "Next" at bounding box center [468, 772] width 68 height 28
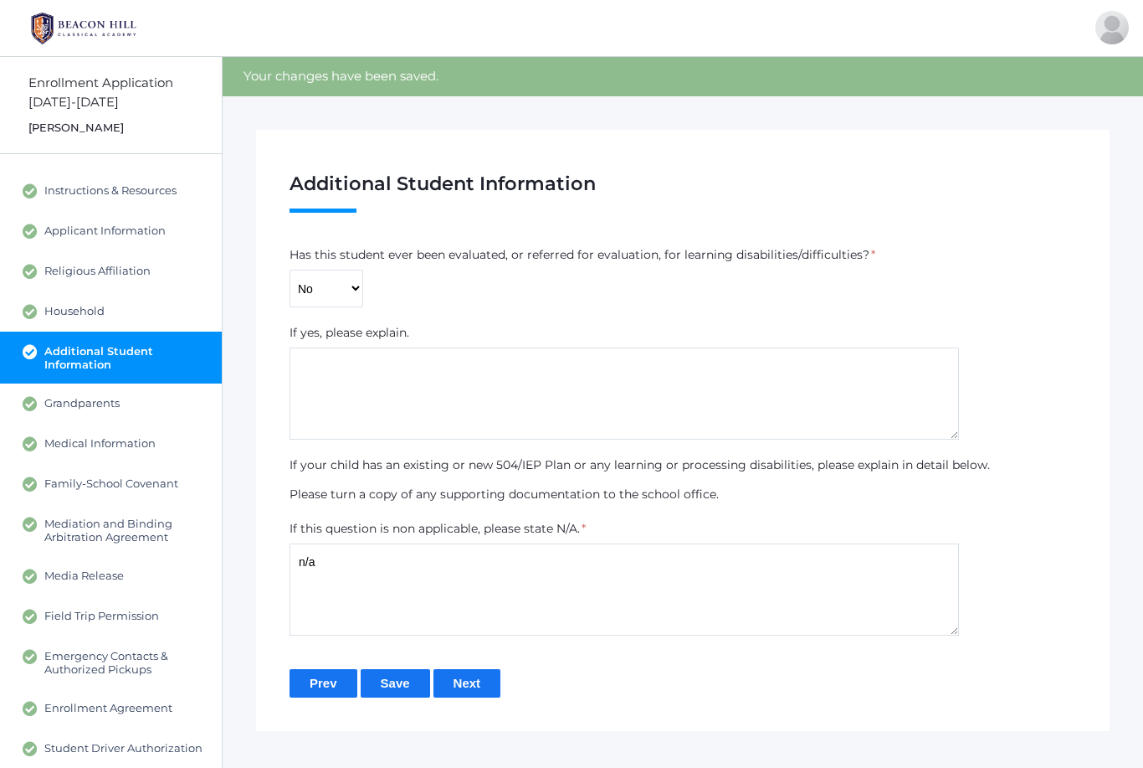
scroll to position [86, 0]
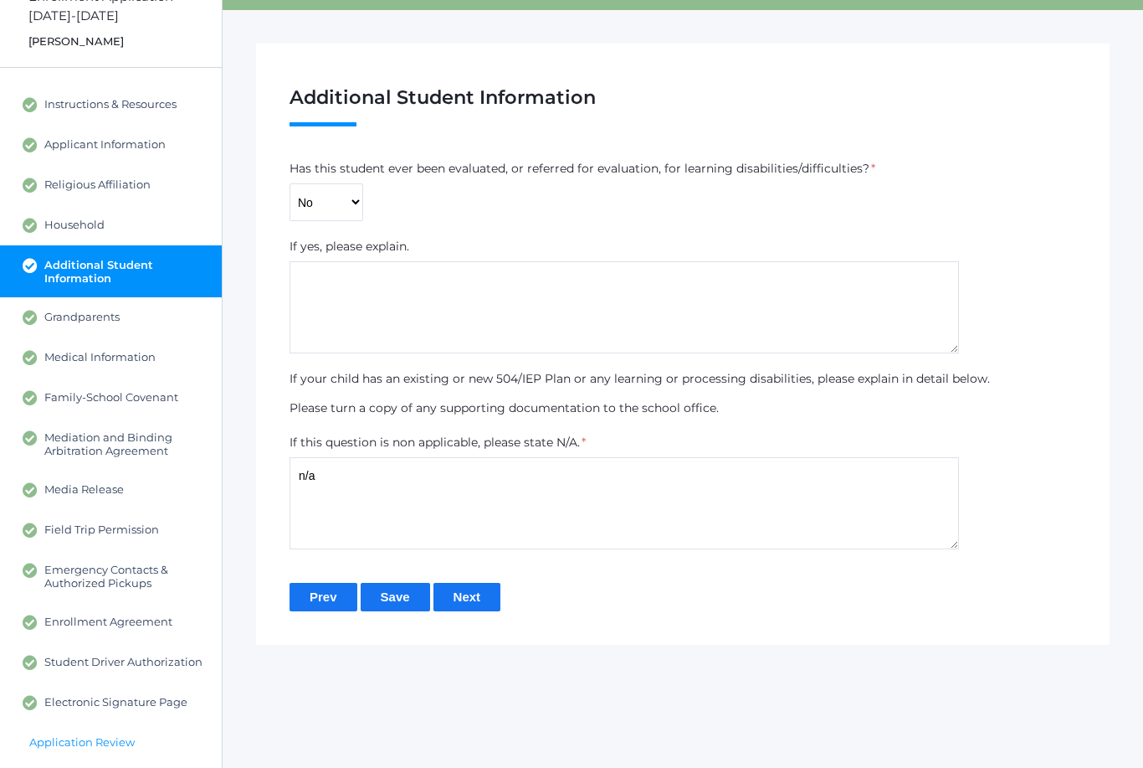
click at [58, 746] on span "Application Review" at bounding box center [81, 741] width 105 height 13
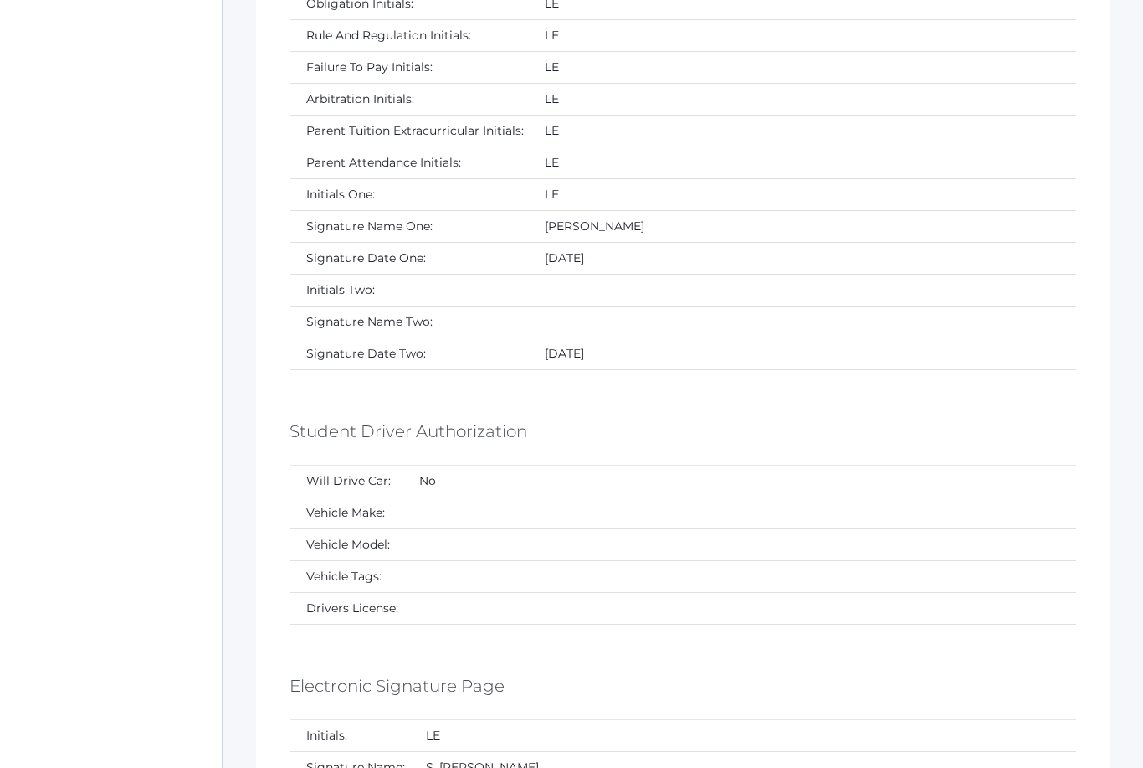
scroll to position [9827, 0]
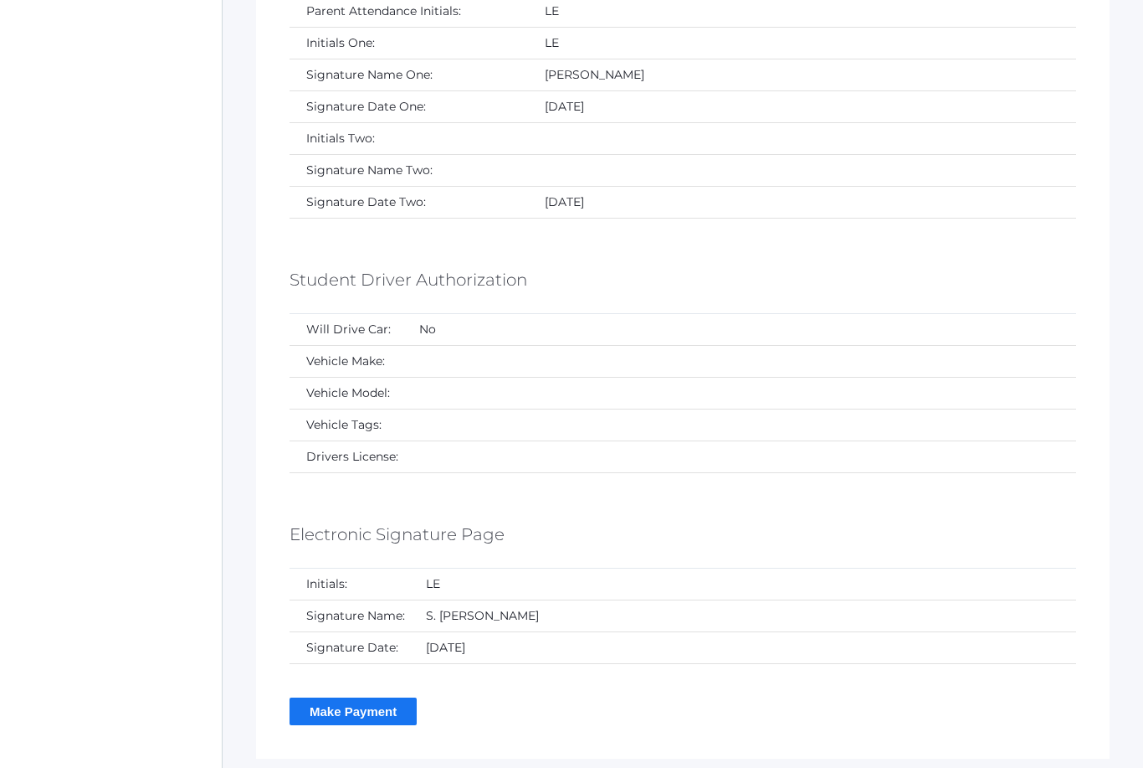
click at [325, 704] on input "Make Payment" at bounding box center [353, 711] width 127 height 28
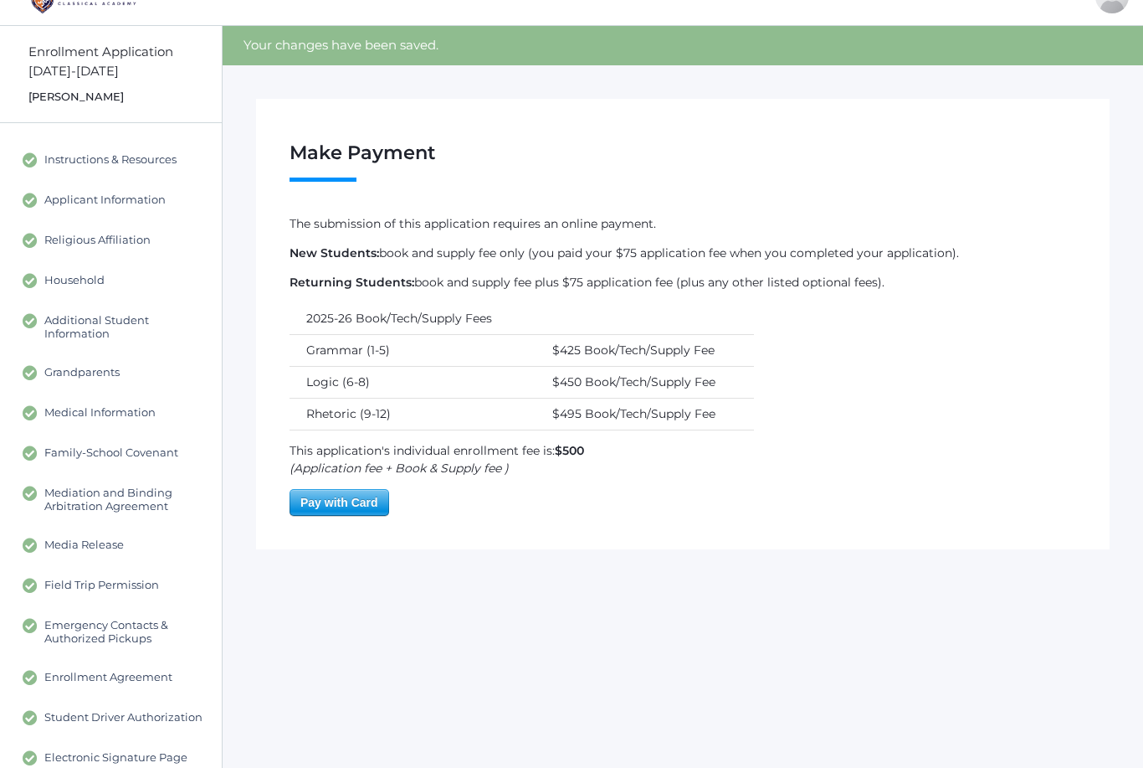
scroll to position [87, 0]
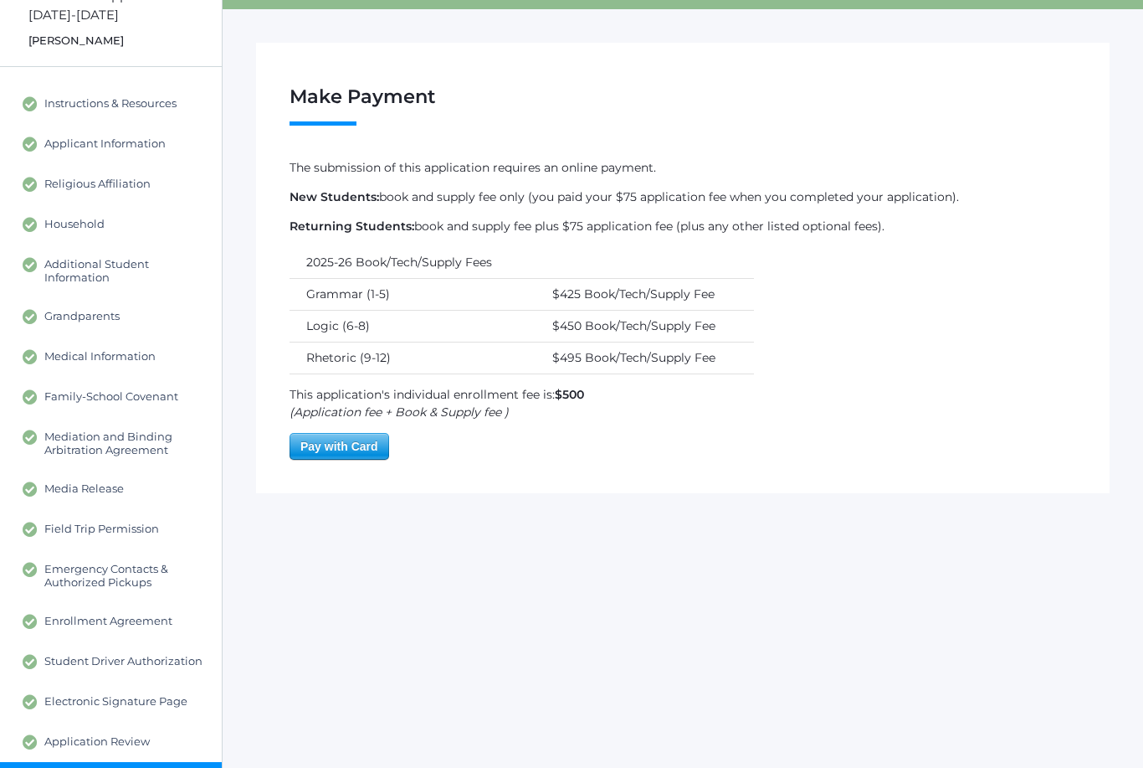
click at [336, 451] on span "Pay with Card" at bounding box center [339, 446] width 98 height 25
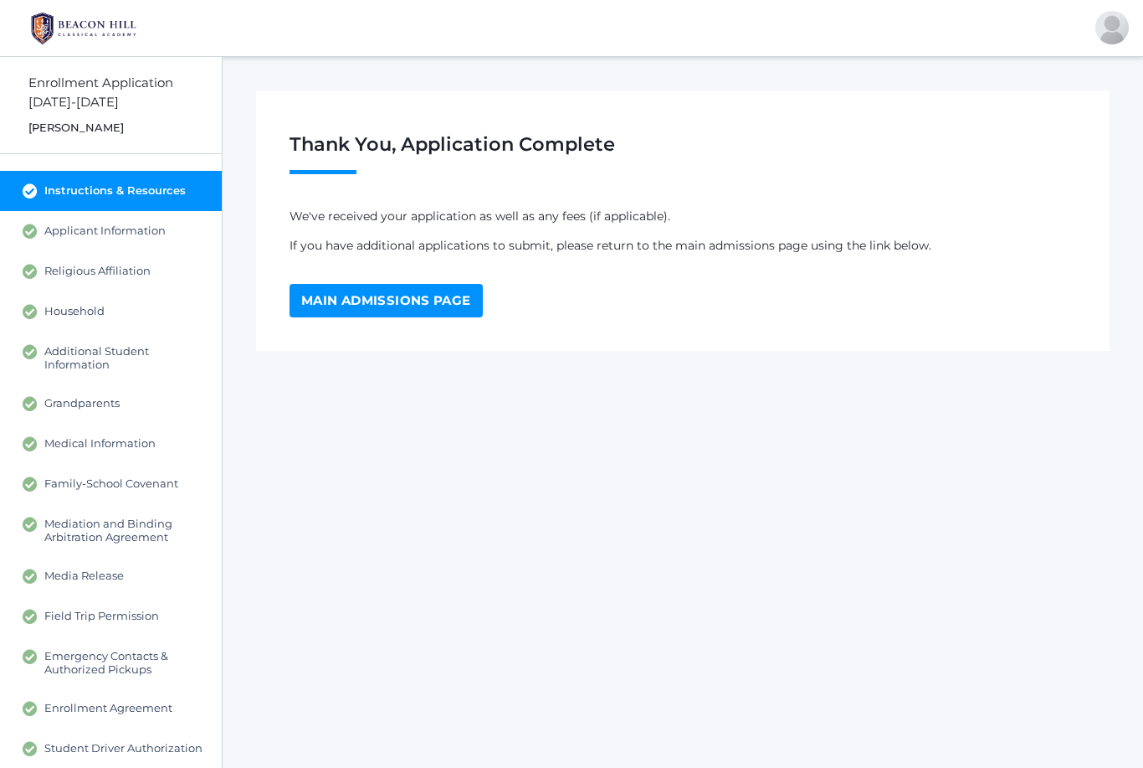
click at [425, 314] on link "Main Admissions Page" at bounding box center [386, 300] width 193 height 33
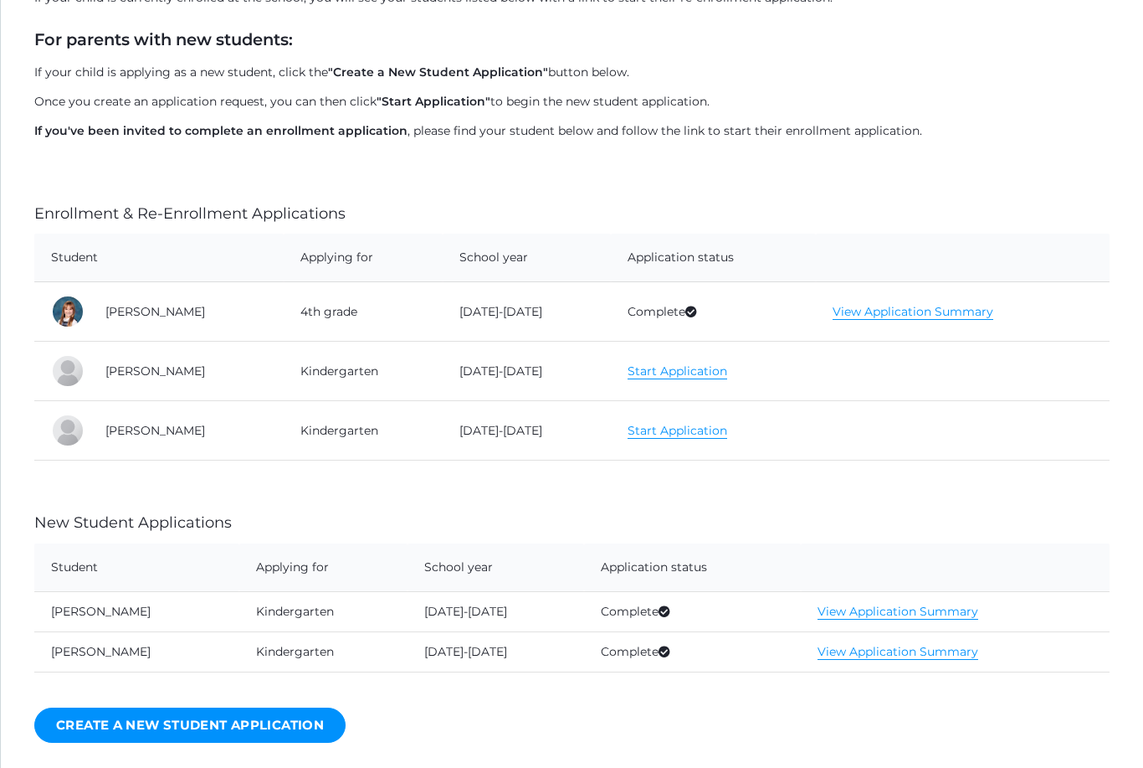
scroll to position [317, 0]
